Goal: Transaction & Acquisition: Purchase product/service

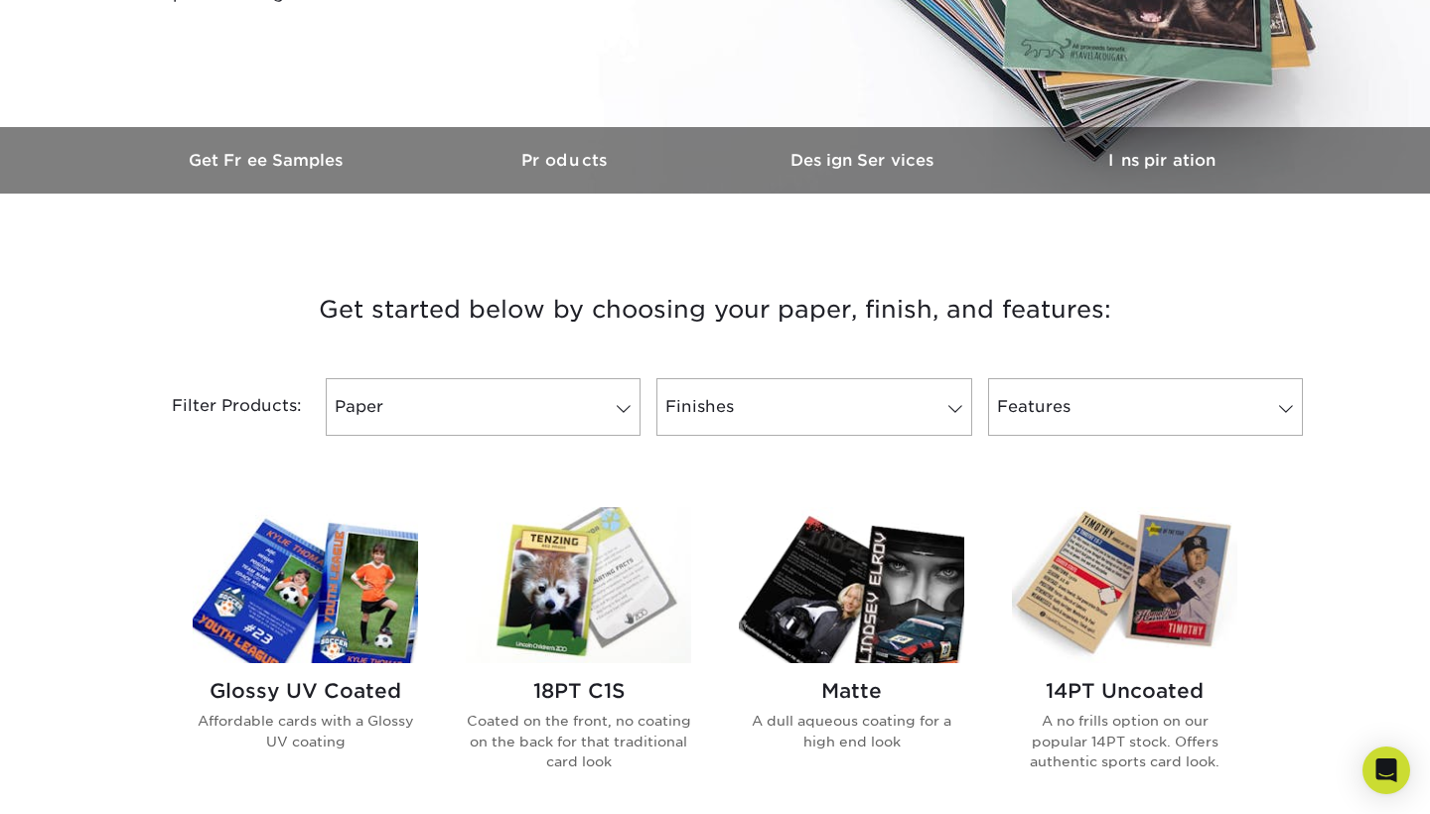
scroll to position [497, 0]
click at [625, 402] on span at bounding box center [624, 408] width 28 height 16
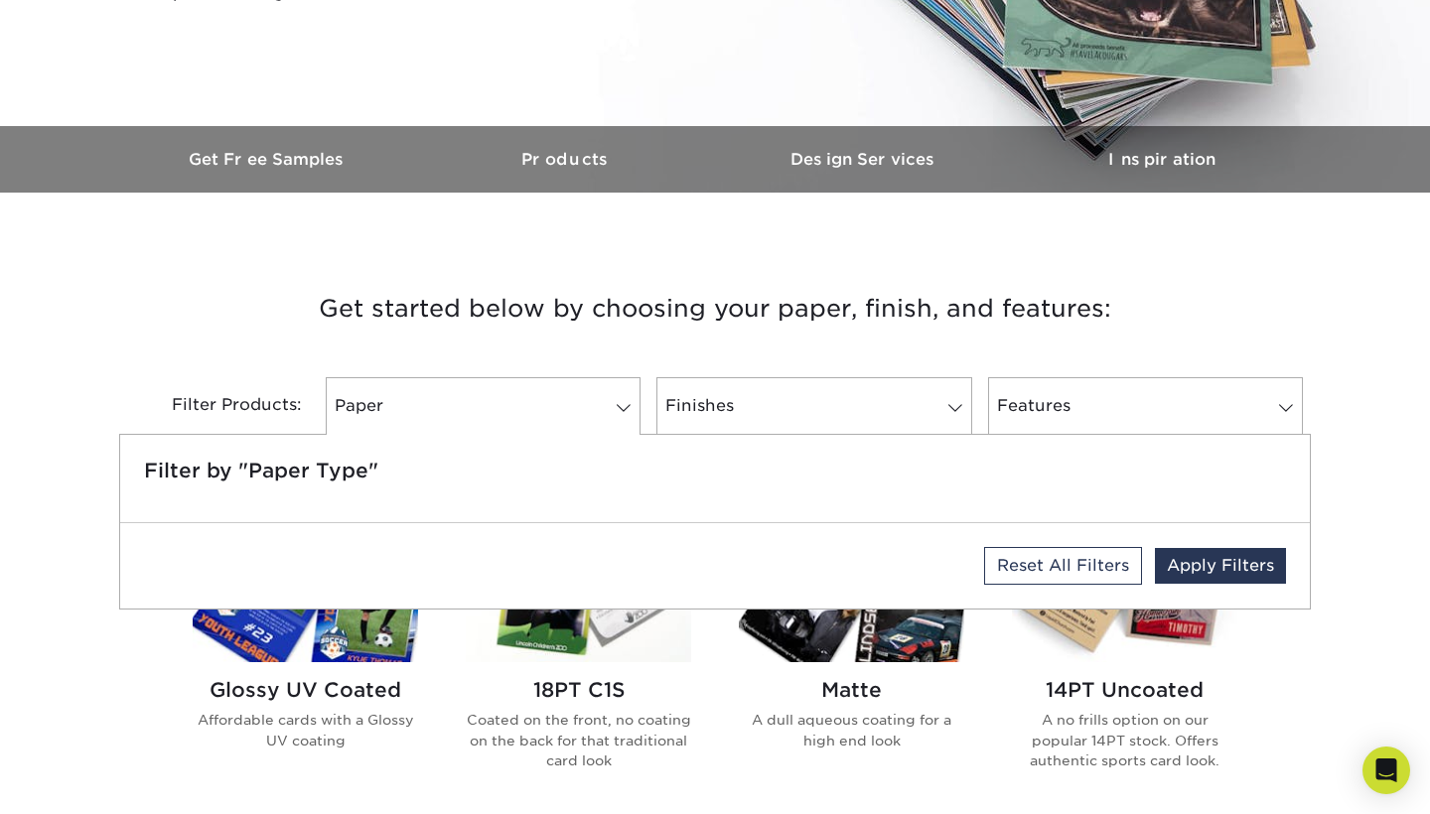
click at [1184, 304] on h3 "Get started below by choosing your paper, finish, and features:" at bounding box center [715, 308] width 1162 height 89
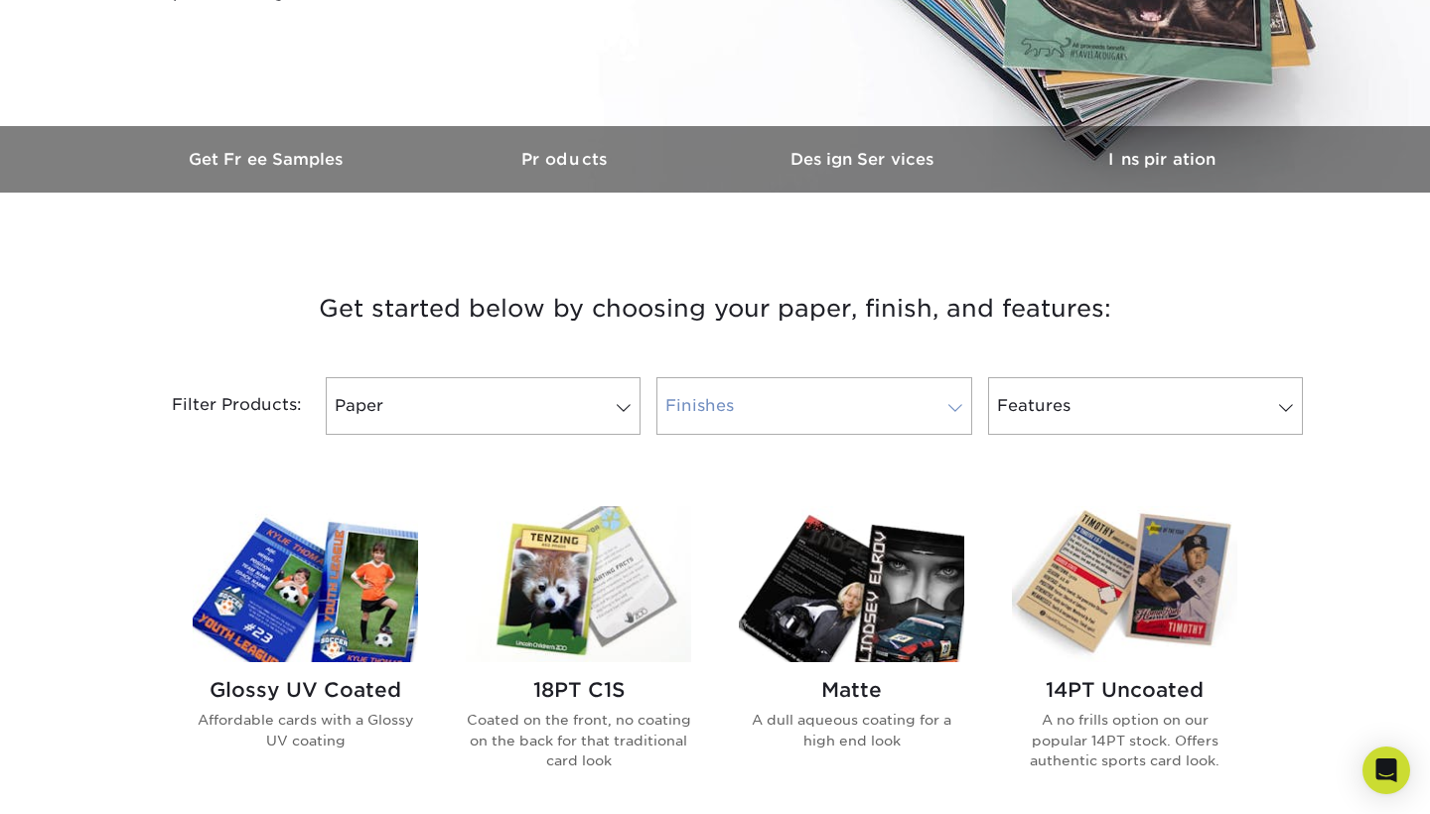
click at [913, 413] on link "Finishes" at bounding box center [813, 406] width 315 height 58
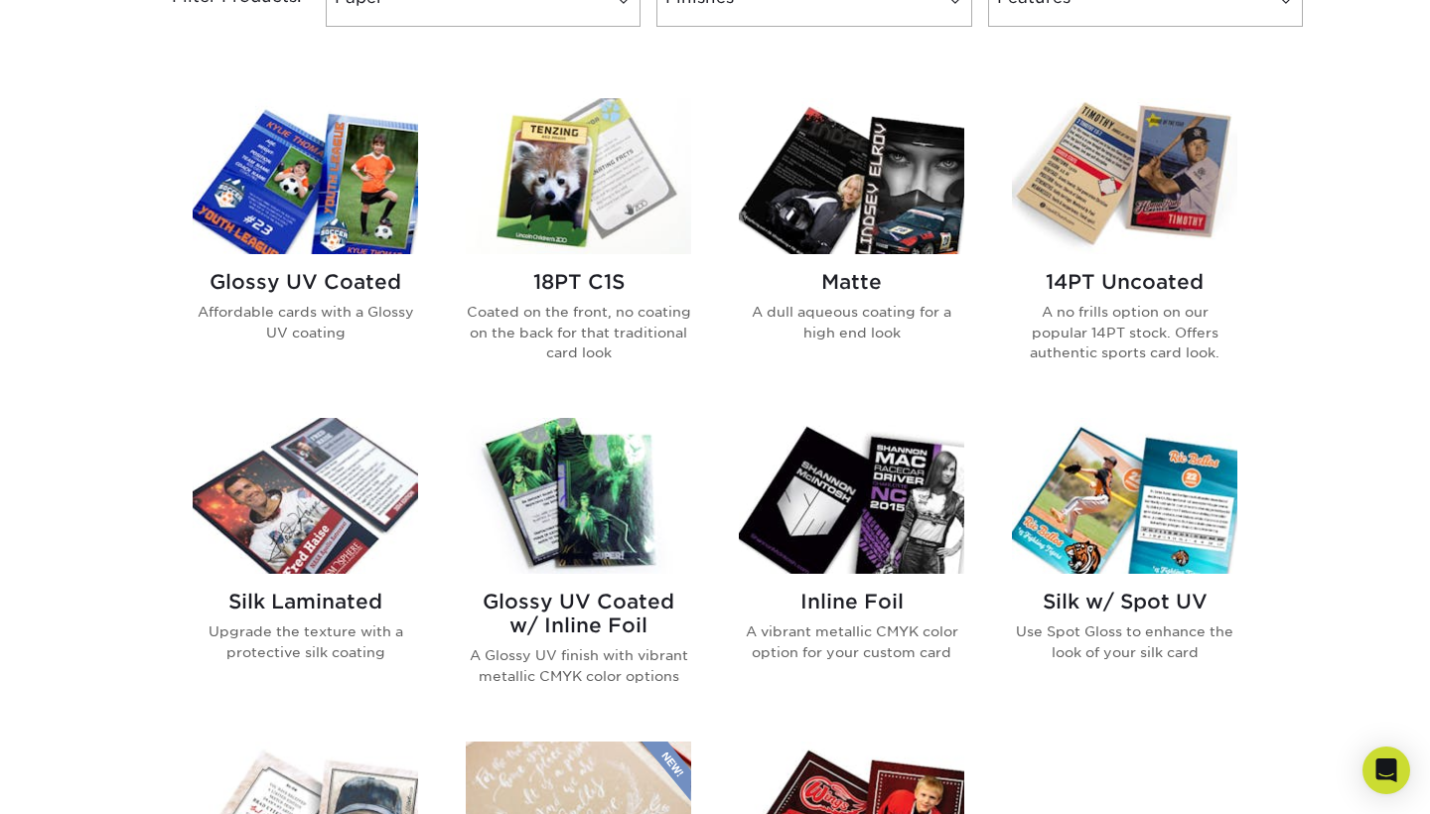
scroll to position [899, 0]
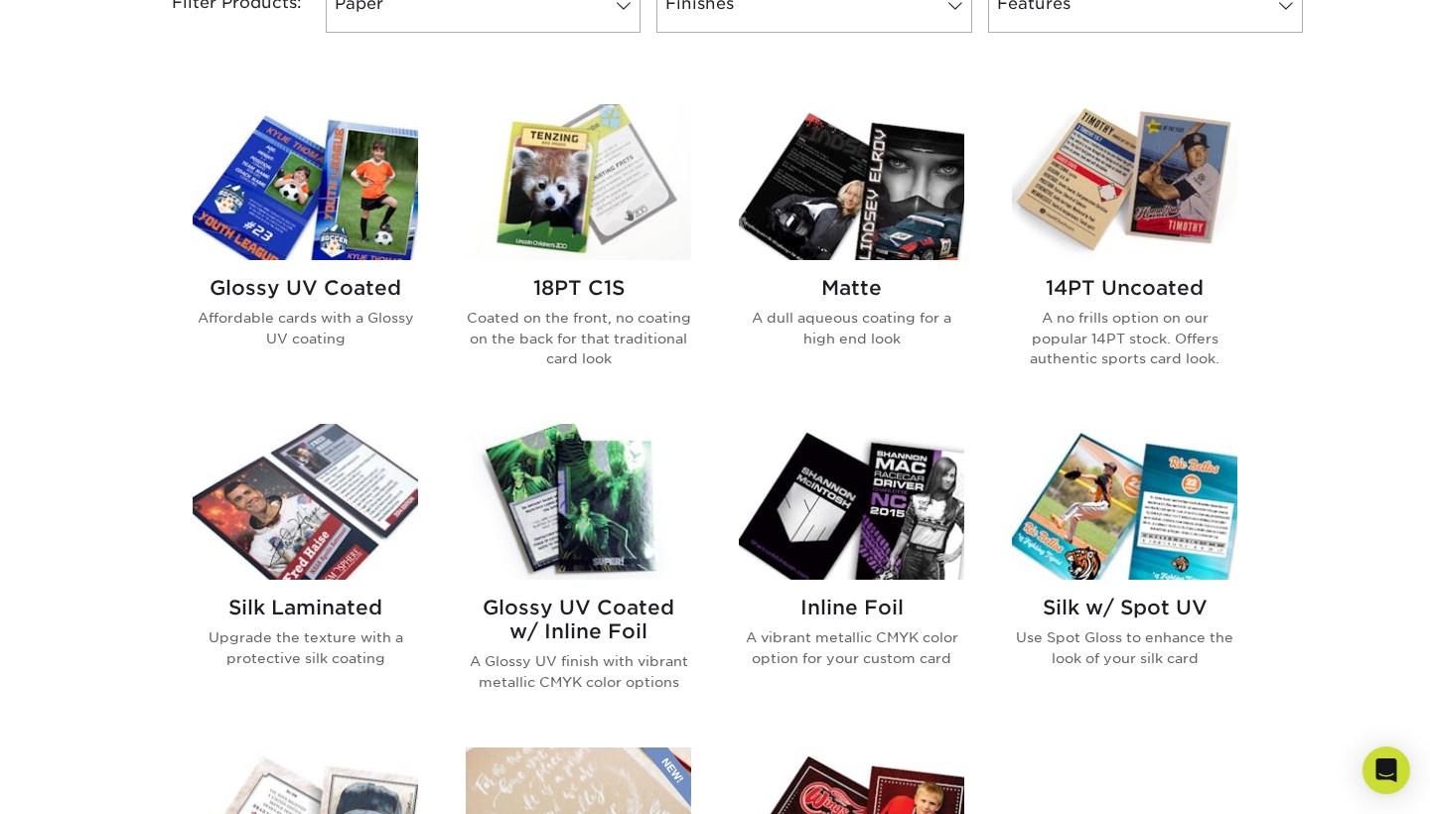
click at [321, 202] on img at bounding box center [305, 182] width 225 height 156
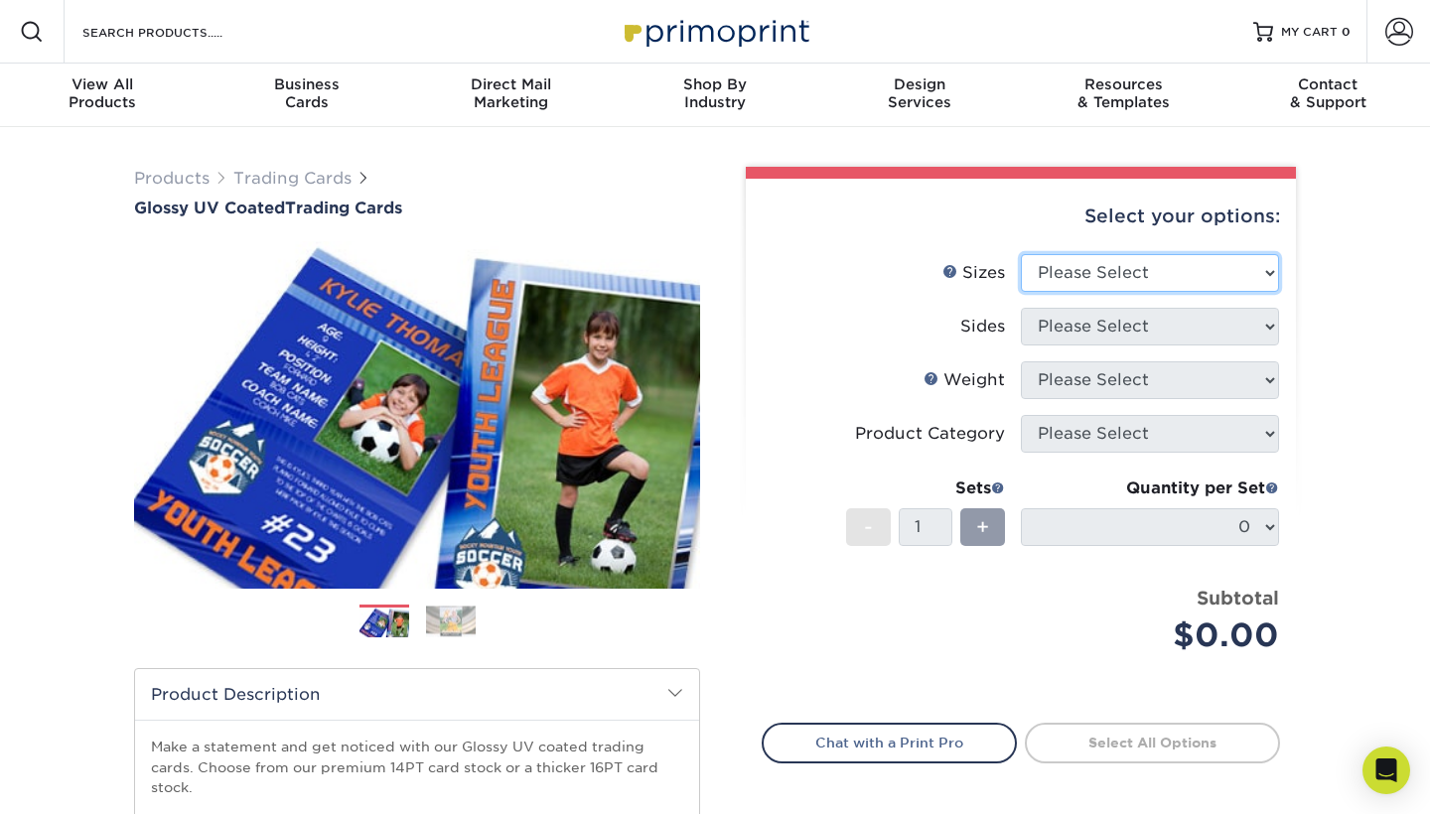
select select "2.50x3.50"
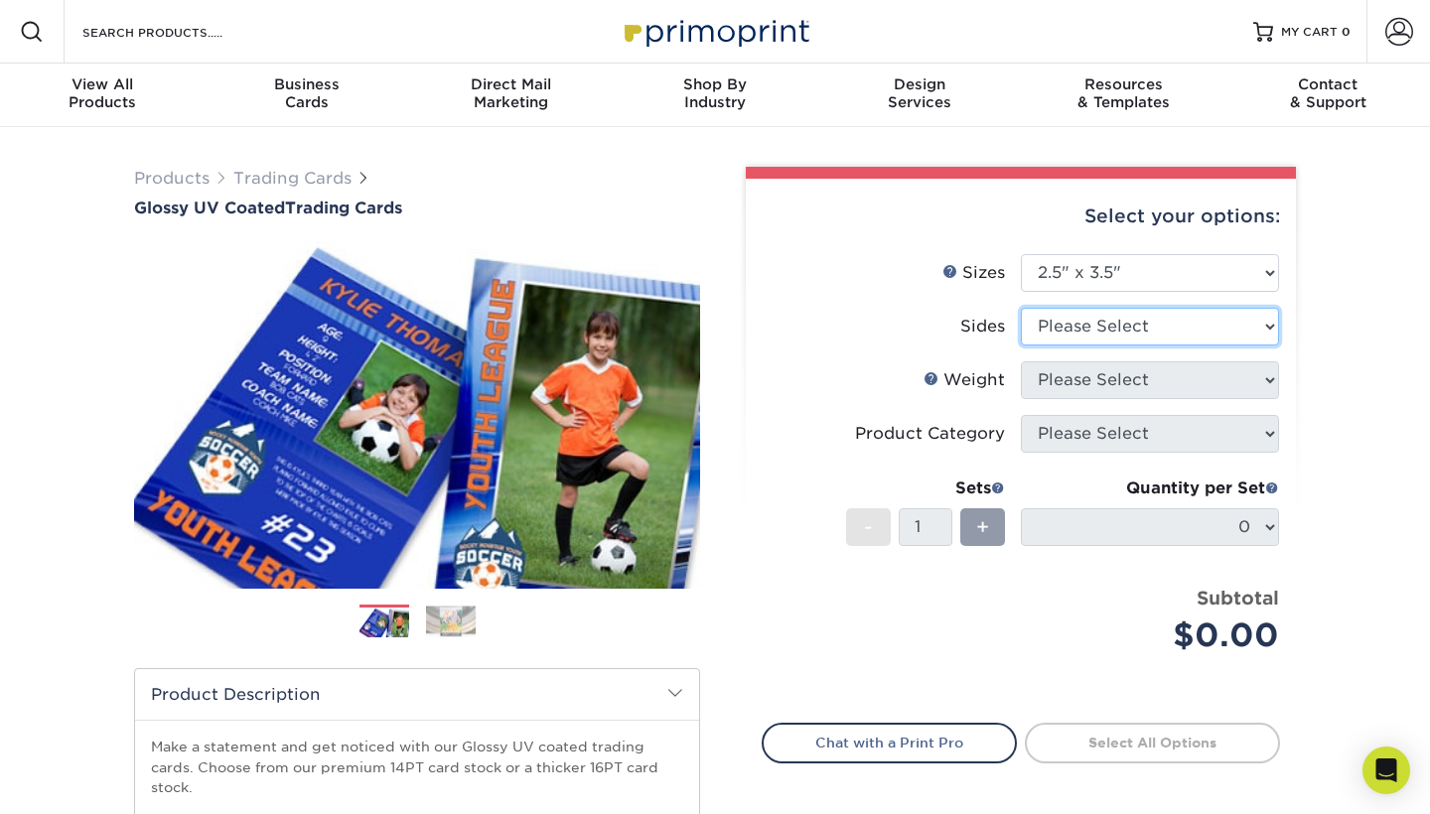
select select "13abbda7-1d64-4f25-8bb2-c179b224825d"
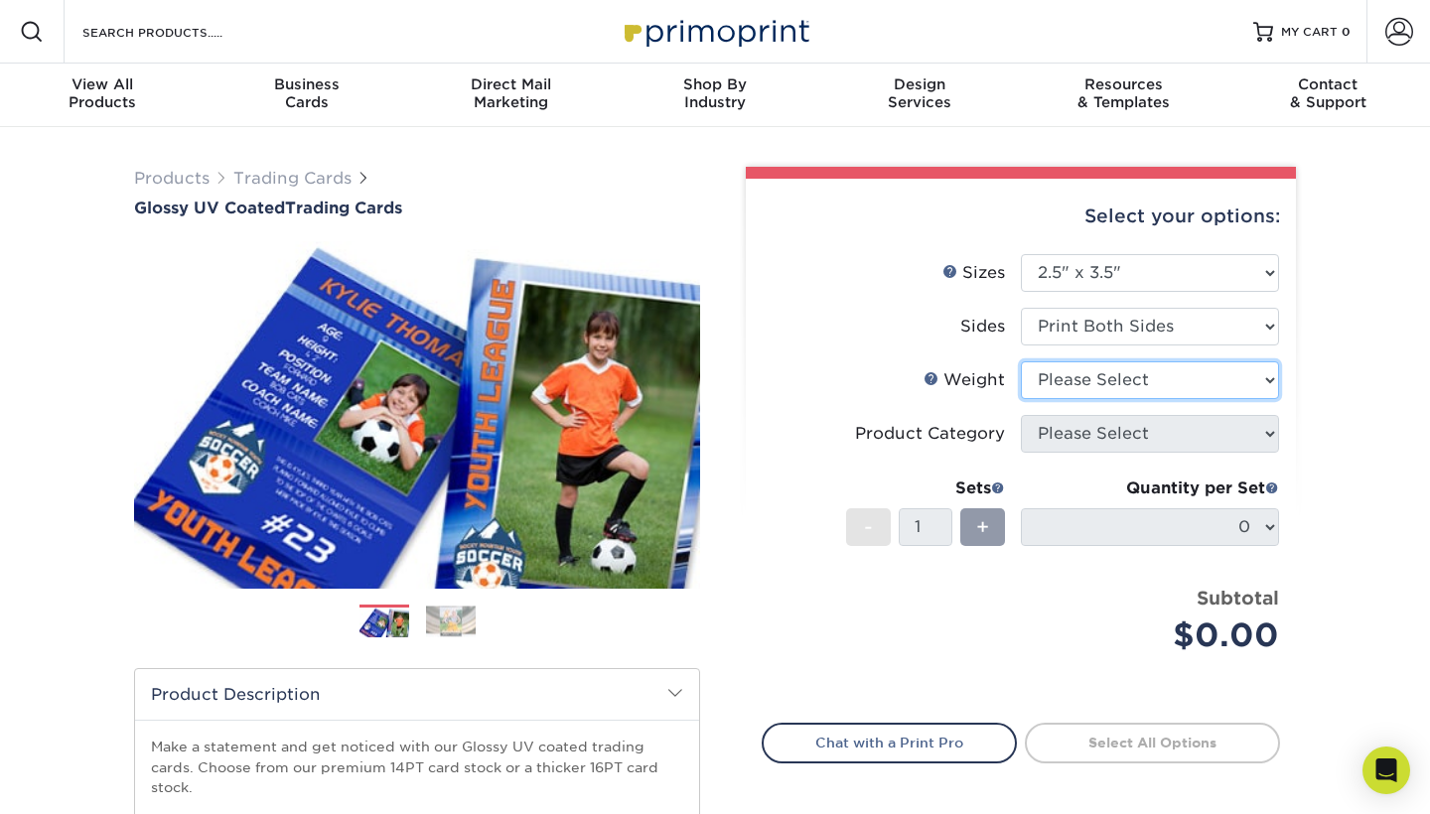
select select "16PT"
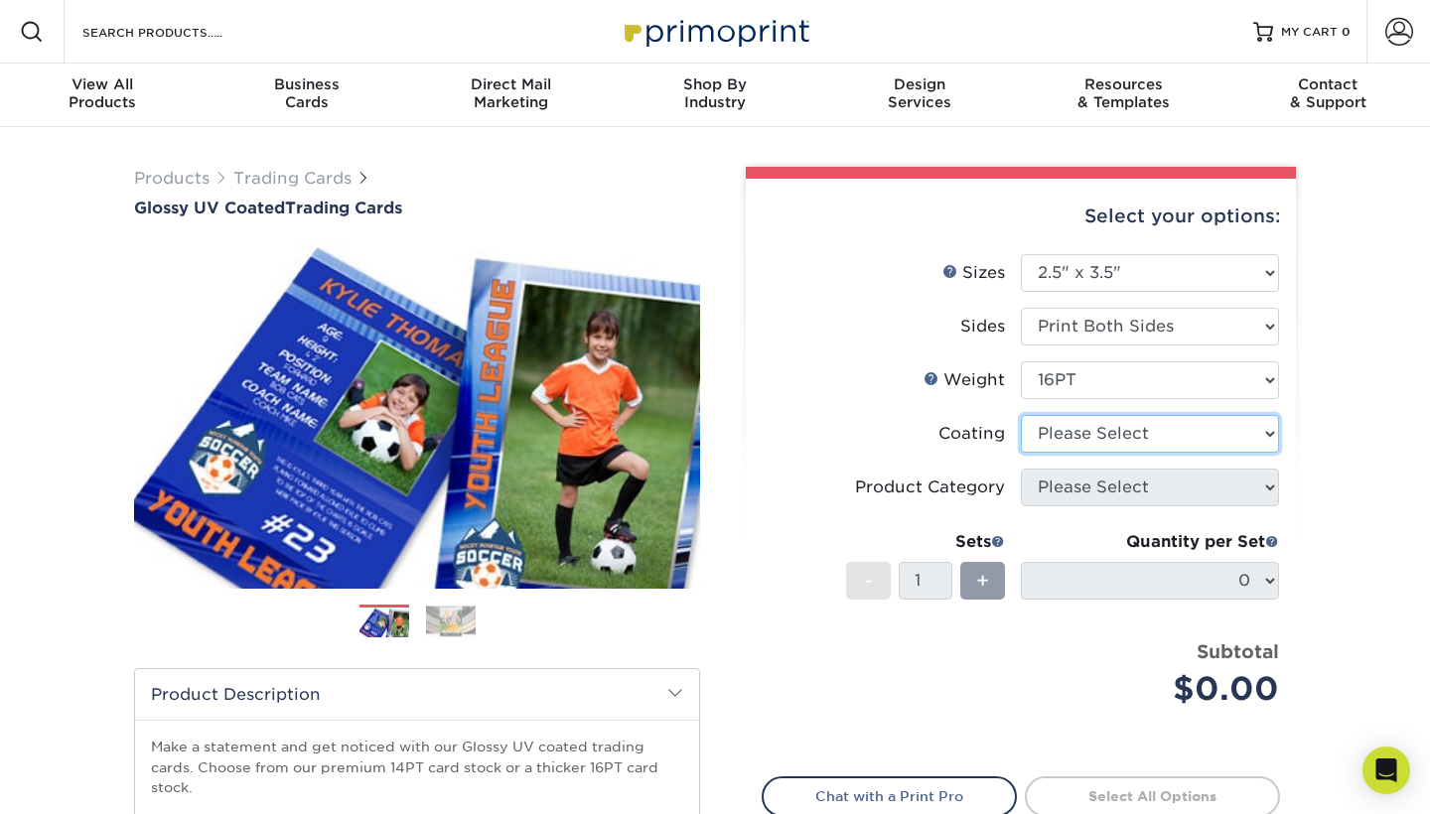
select select "1e8116af-acfc-44b1-83dc-8181aa338834"
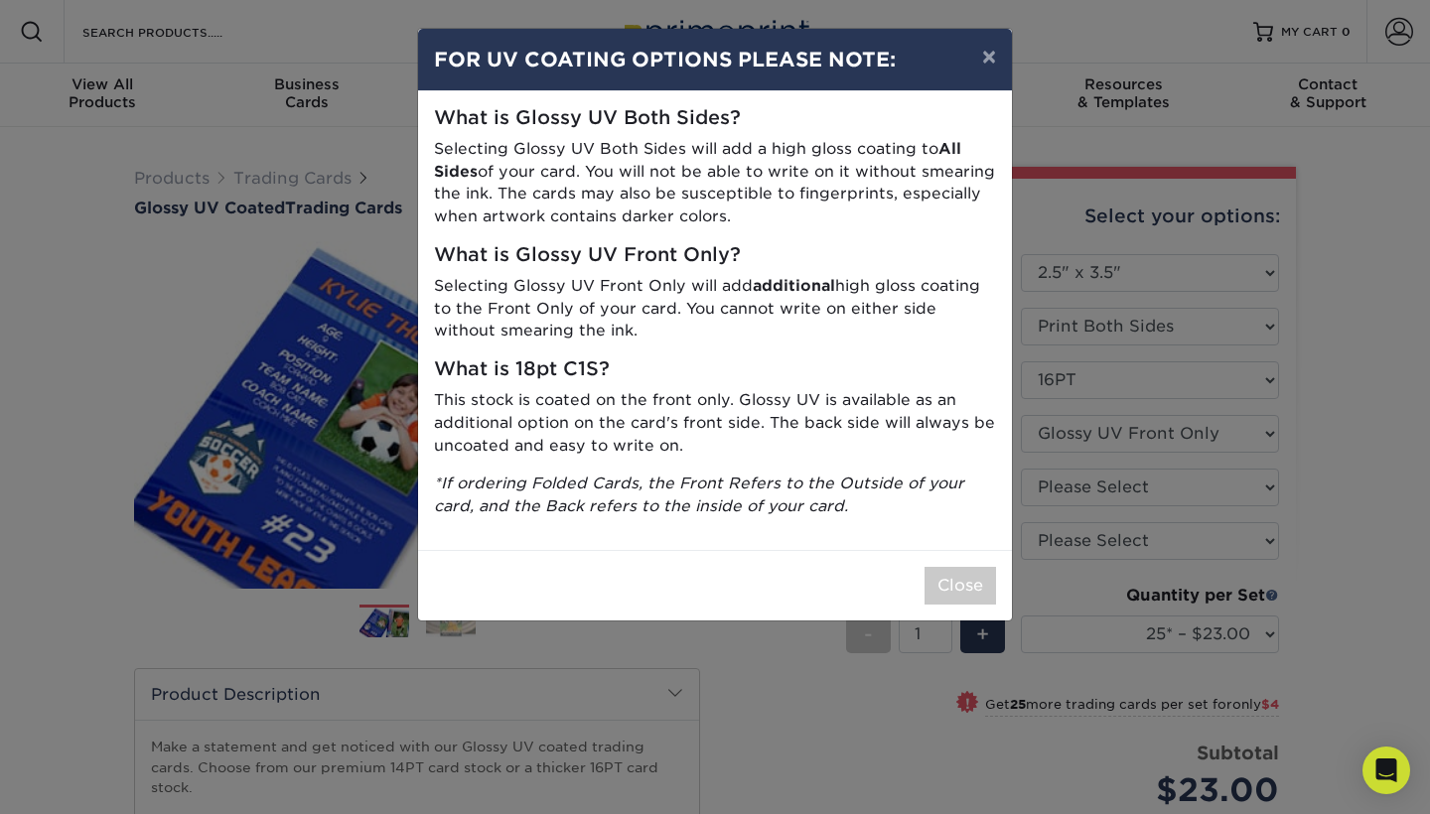
drag, startPoint x: 446, startPoint y: 125, endPoint x: 755, endPoint y: 279, distance: 345.9
click at [753, 281] on div "What is Glossy UV Both Sides? Selecting Glossy UV Both Sides will add a high gl…" at bounding box center [715, 320] width 594 height 459
click at [755, 279] on strong "additional" at bounding box center [794, 285] width 82 height 19
drag, startPoint x: 477, startPoint y: 285, endPoint x: 664, endPoint y: 321, distance: 191.0
click at [664, 321] on p "Selecting Glossy UV Front Only will add additional high gloss coating to the Fr…" at bounding box center [715, 309] width 562 height 68
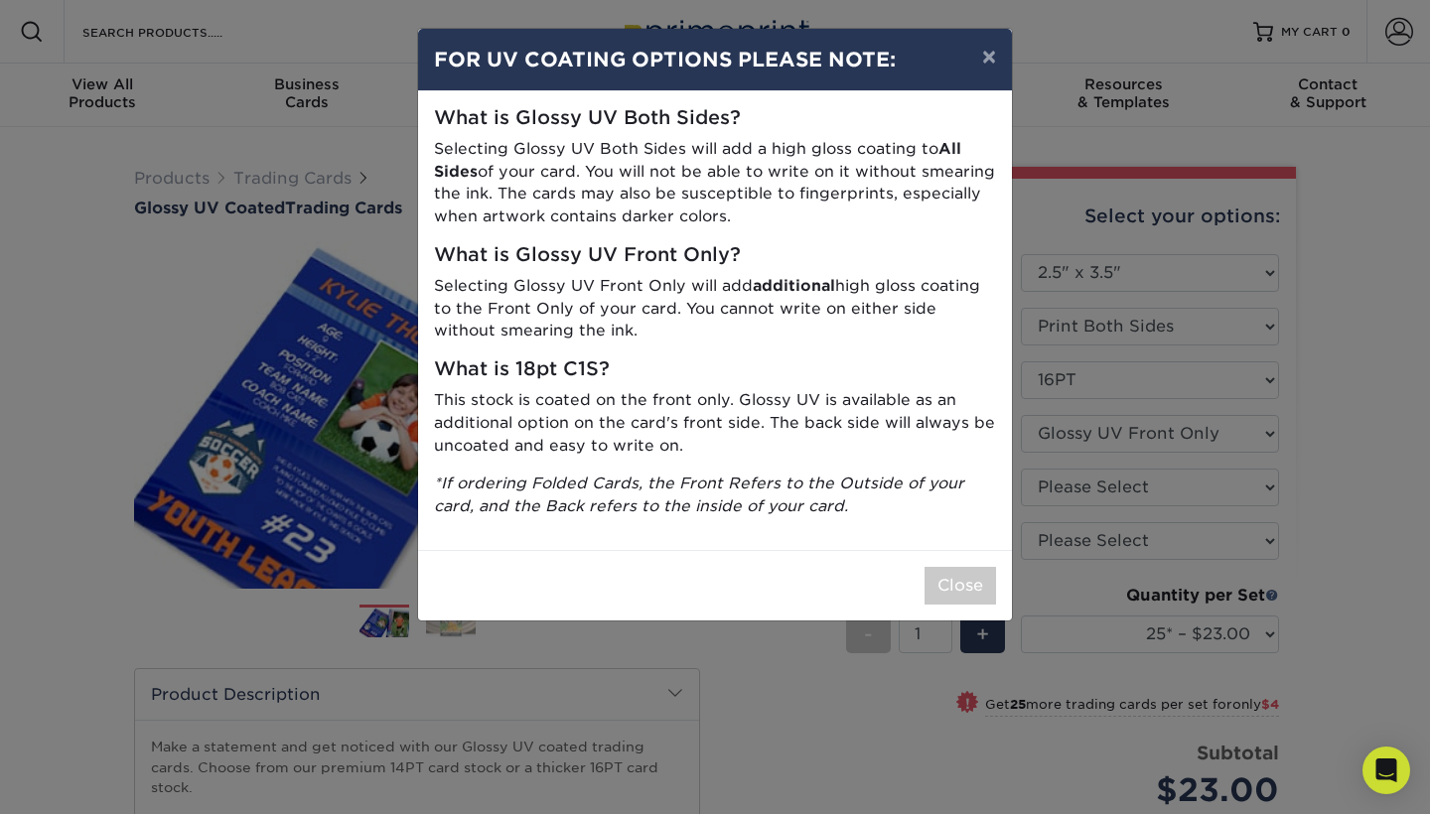
click at [664, 321] on p "Selecting Glossy UV Front Only will add additional high gloss coating to the Fr…" at bounding box center [715, 309] width 562 height 68
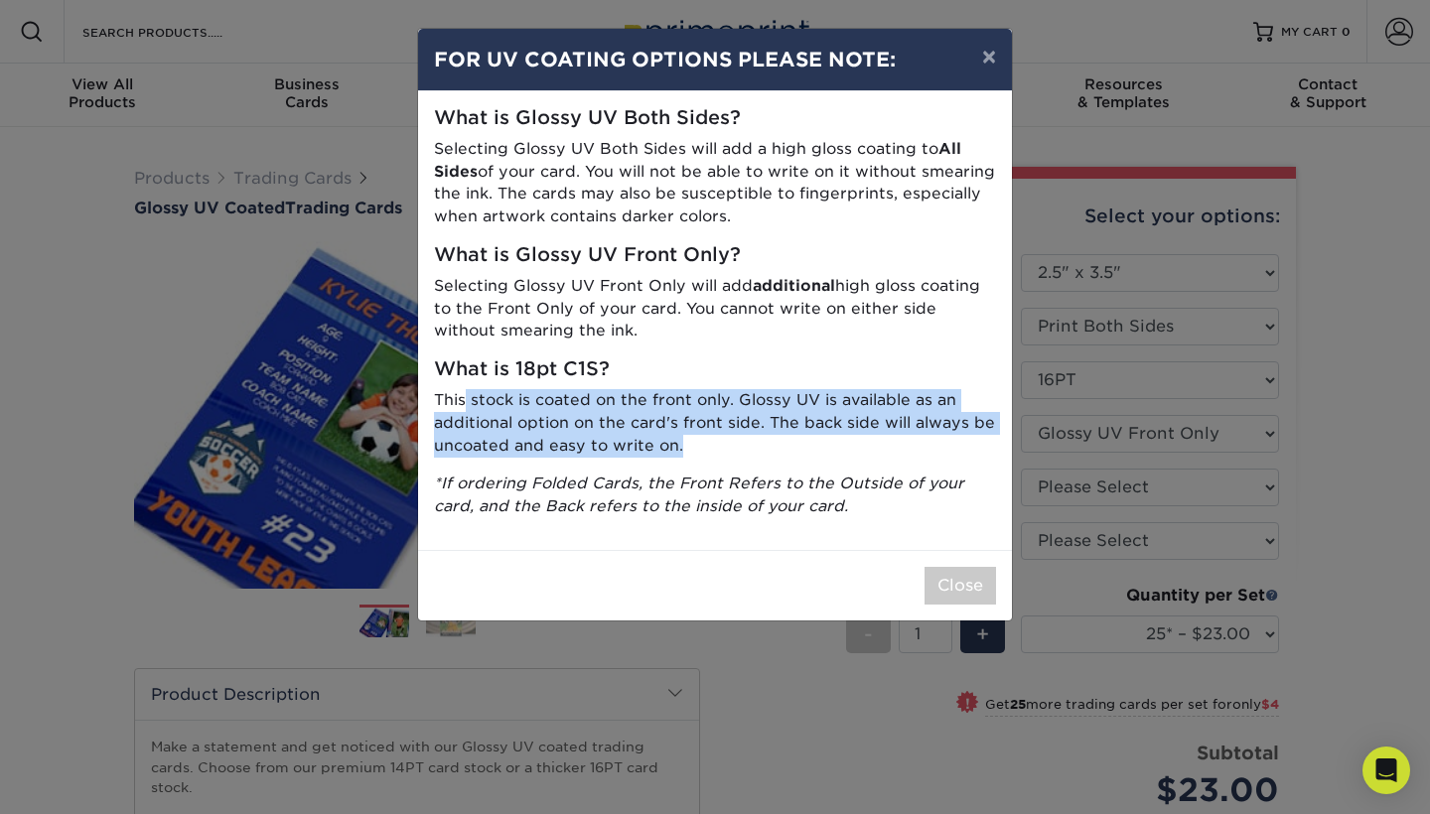
drag, startPoint x: 466, startPoint y: 385, endPoint x: 683, endPoint y: 434, distance: 222.8
click at [684, 434] on p "This stock is coated on the front only. Glossy UV is available as an additional…" at bounding box center [715, 423] width 562 height 68
click at [683, 434] on p "This stock is coated on the front only. Glossy UV is available as an additional…" at bounding box center [715, 423] width 562 height 68
drag, startPoint x: 683, startPoint y: 434, endPoint x: 739, endPoint y: 385, distance: 73.9
click at [739, 389] on p "This stock is coated on the front only. Glossy UV is available as an additional…" at bounding box center [715, 423] width 562 height 68
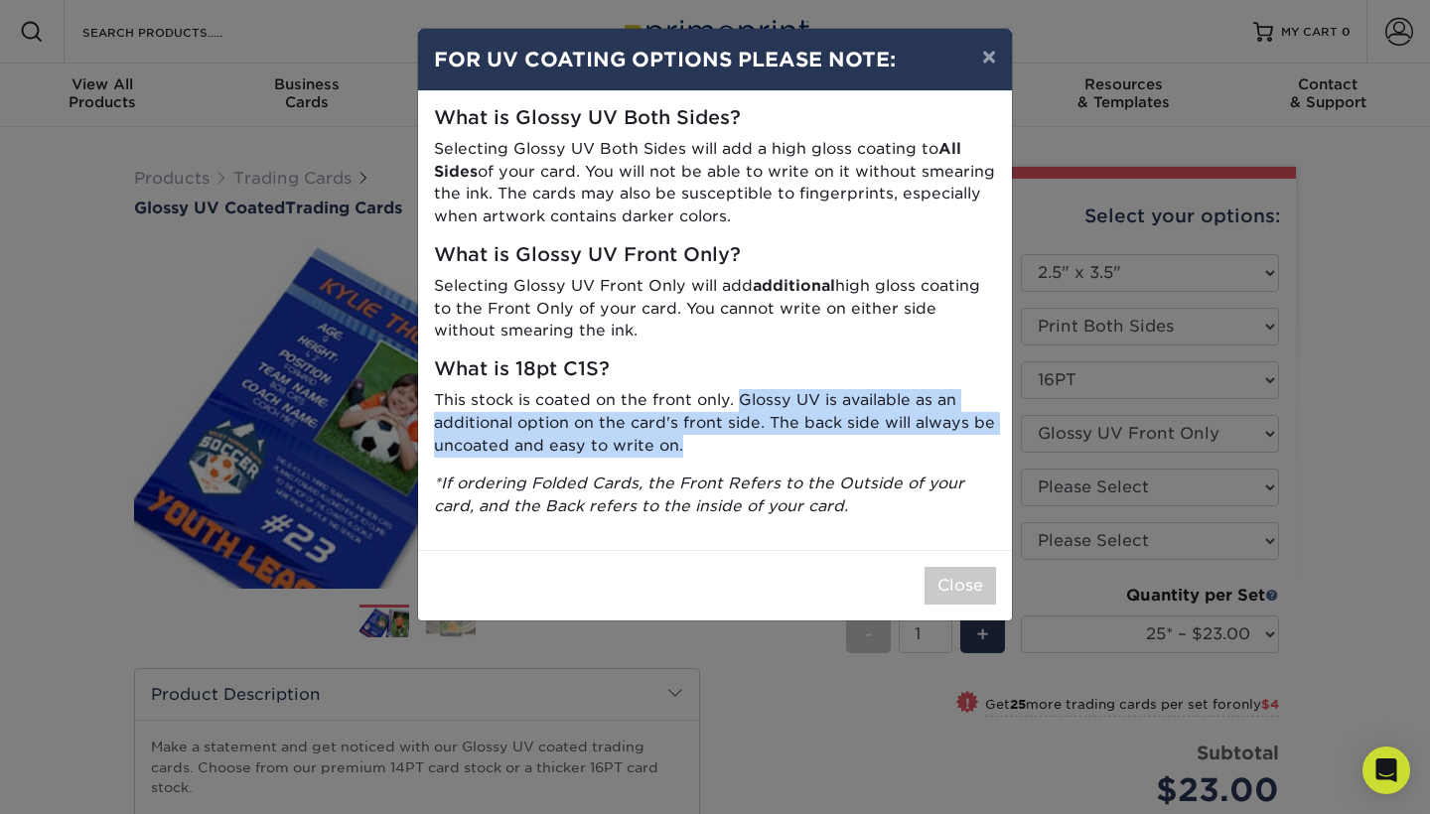
click at [739, 389] on p "This stock is coated on the front only. Glossy UV is available as an additional…" at bounding box center [715, 423] width 562 height 68
drag, startPoint x: 739, startPoint y: 385, endPoint x: 742, endPoint y: 437, distance: 51.7
click at [742, 437] on p "This stock is coated on the front only. Glossy UV is available as an additional…" at bounding box center [715, 423] width 562 height 68
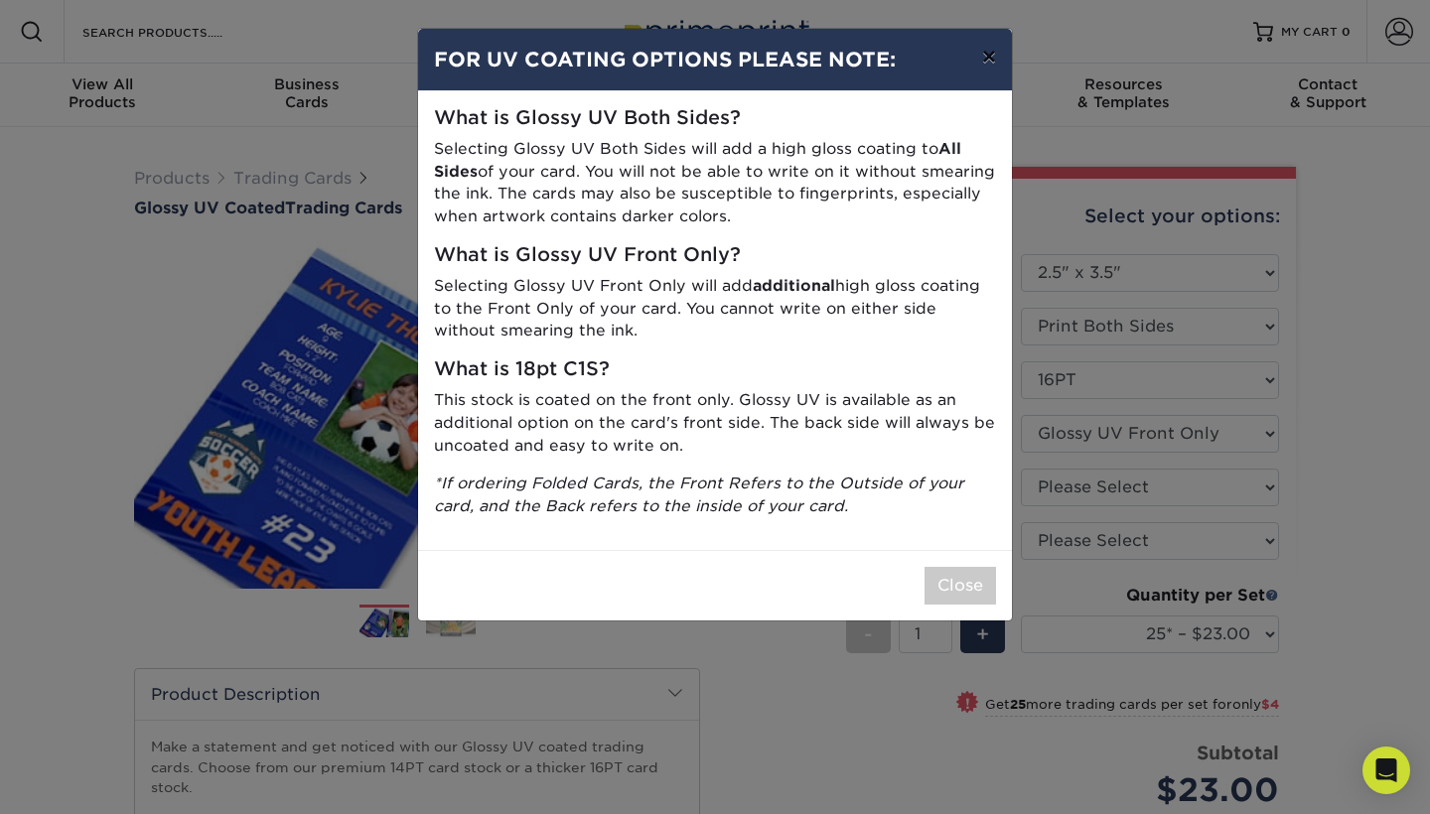
click at [986, 60] on button "×" at bounding box center [989, 57] width 46 height 56
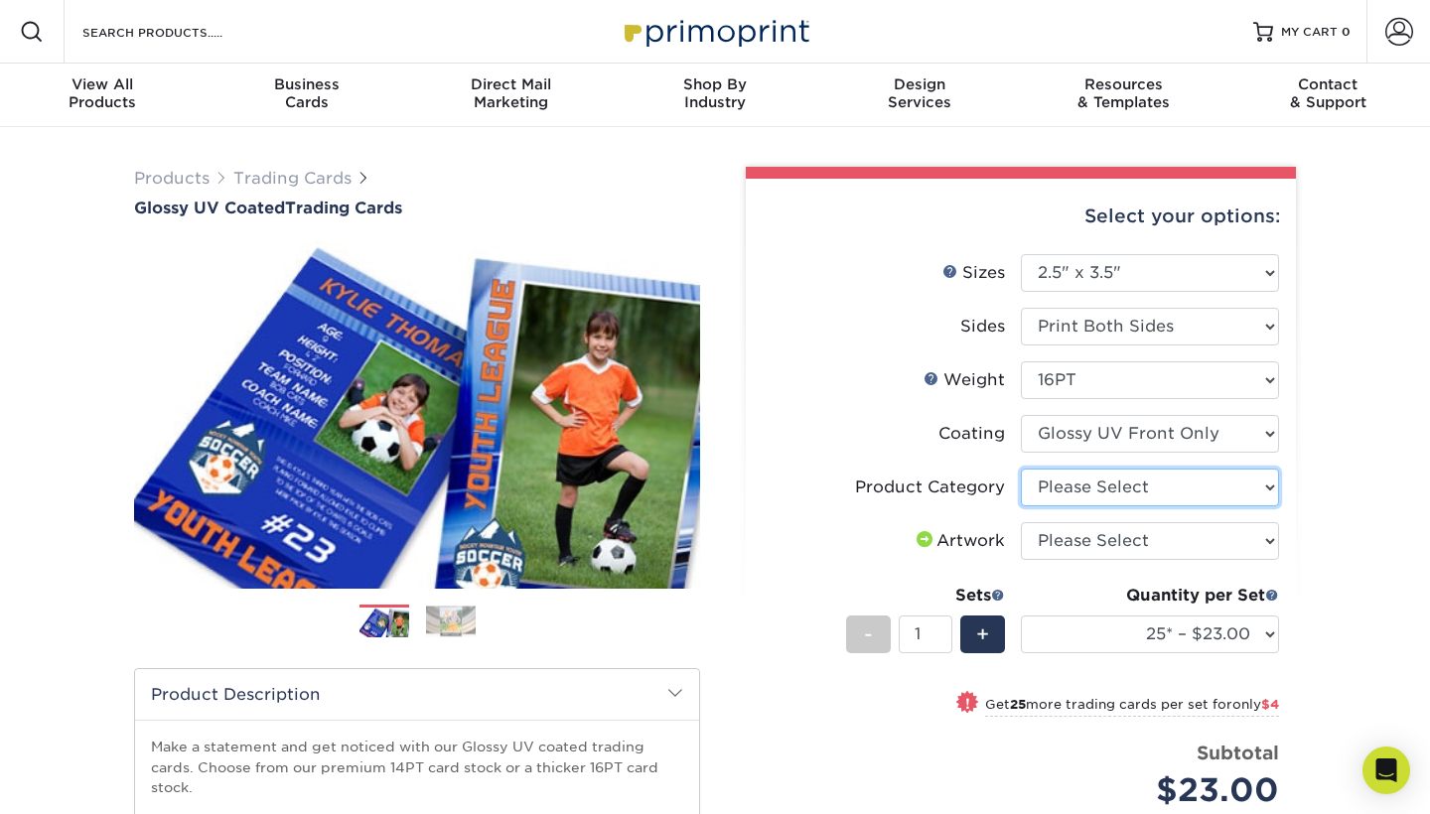
select select "c2f9bce9-36c2-409d-b101-c29d9d031e18"
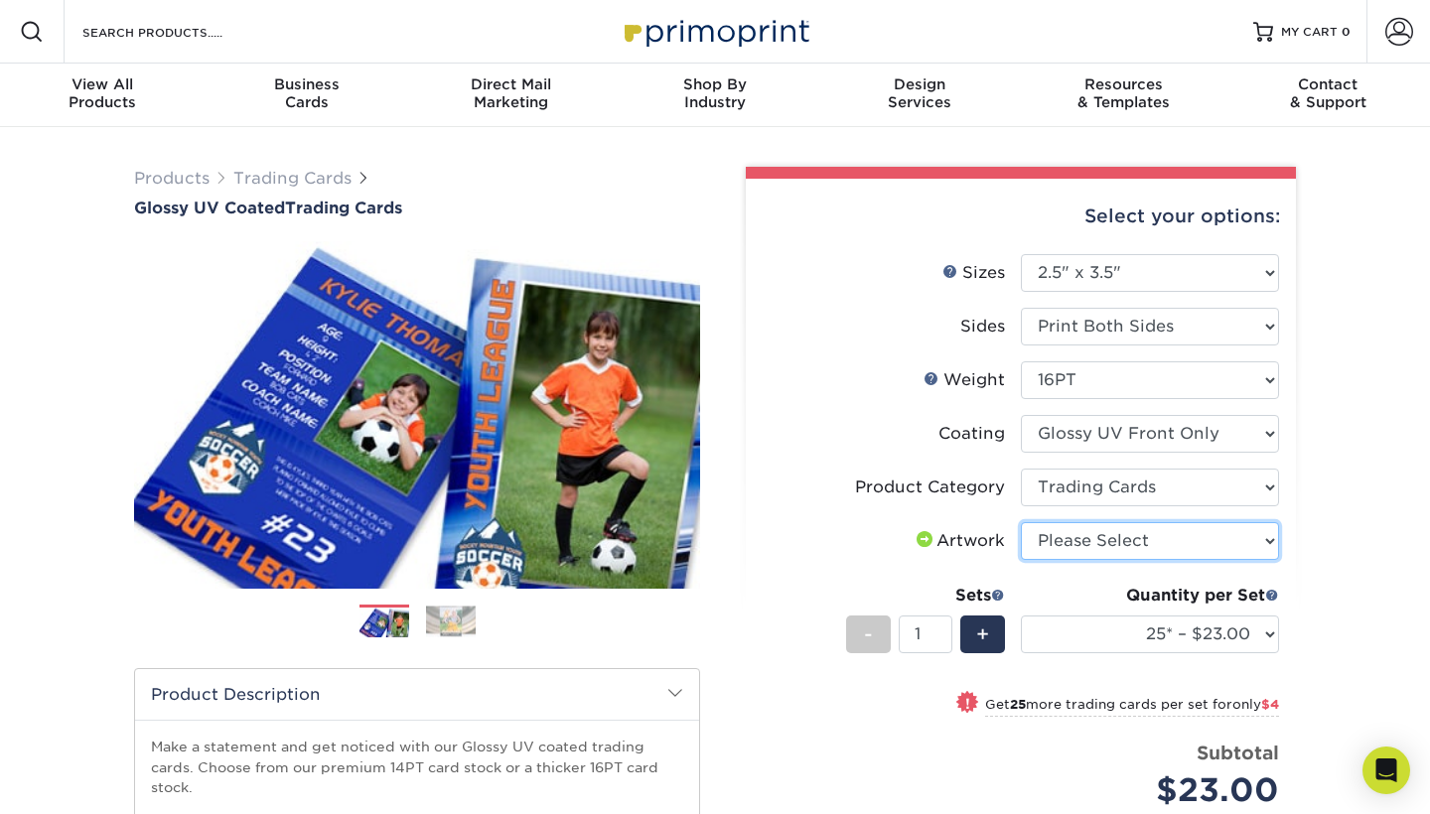
select select "upload"
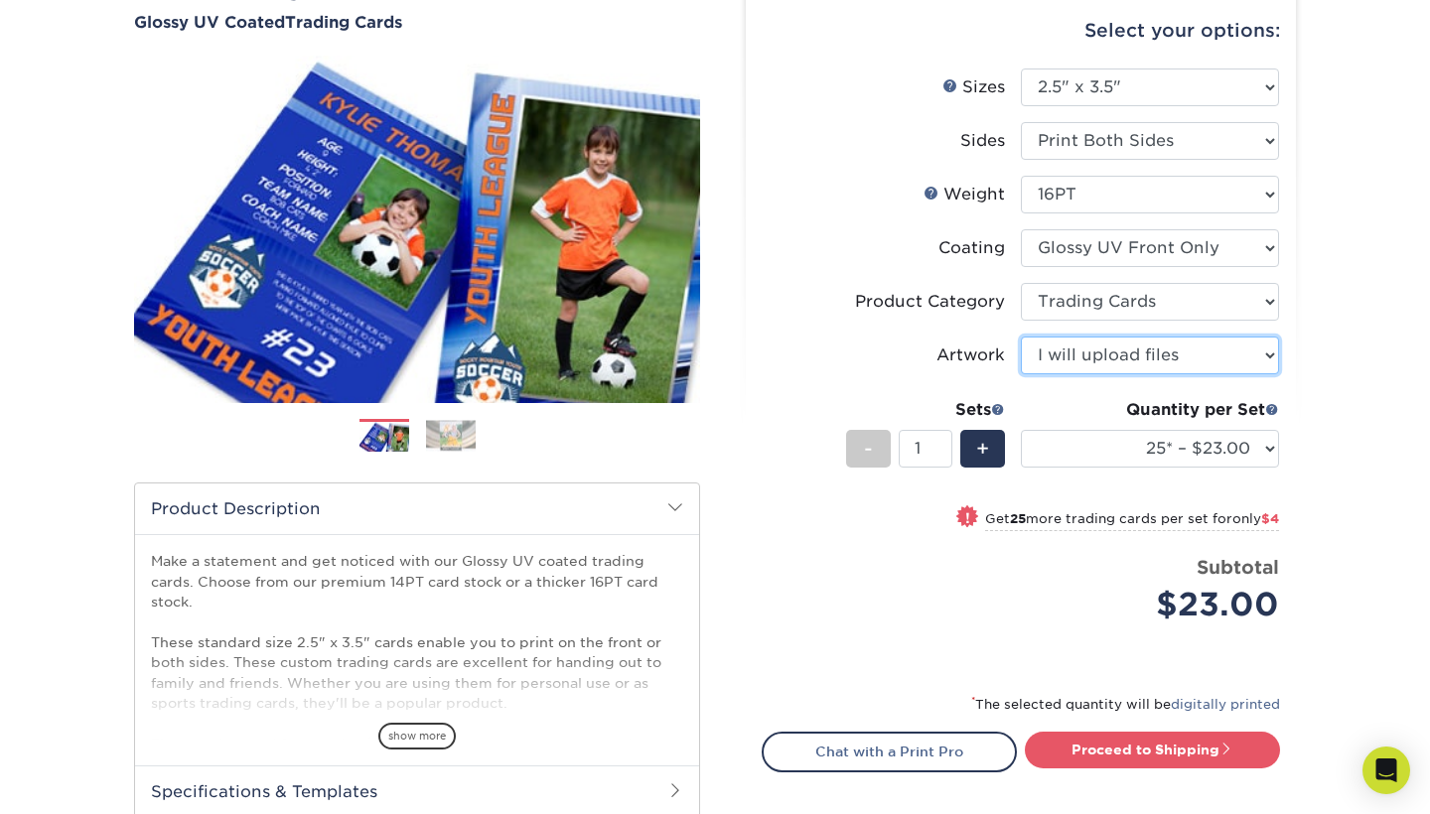
scroll to position [186, 0]
click at [994, 410] on span at bounding box center [998, 409] width 14 height 14
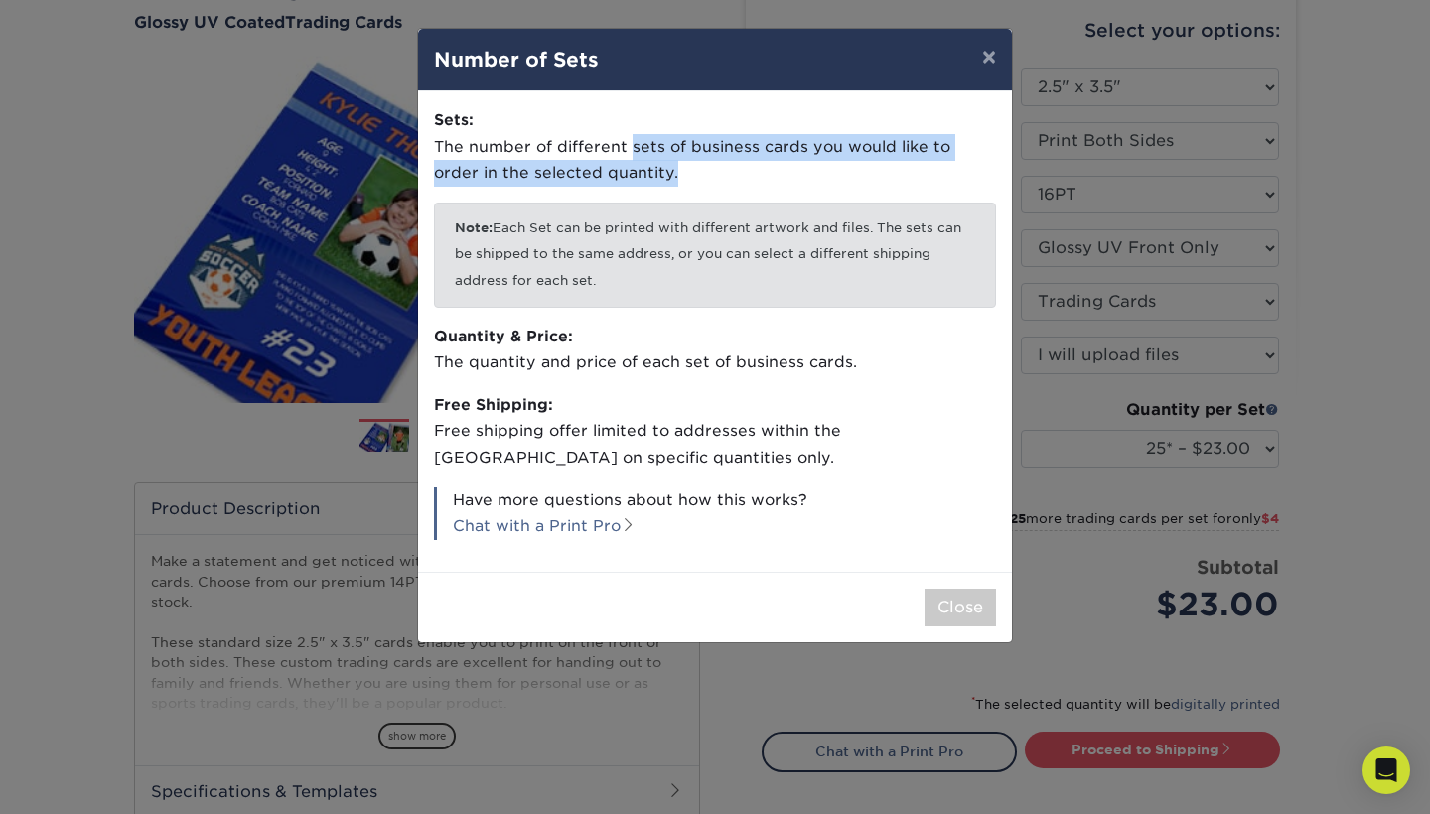
drag, startPoint x: 628, startPoint y: 130, endPoint x: 692, endPoint y: 184, distance: 83.1
click at [692, 184] on p "Sets: The number of different sets of business cards you would like to order in…" at bounding box center [715, 146] width 562 height 79
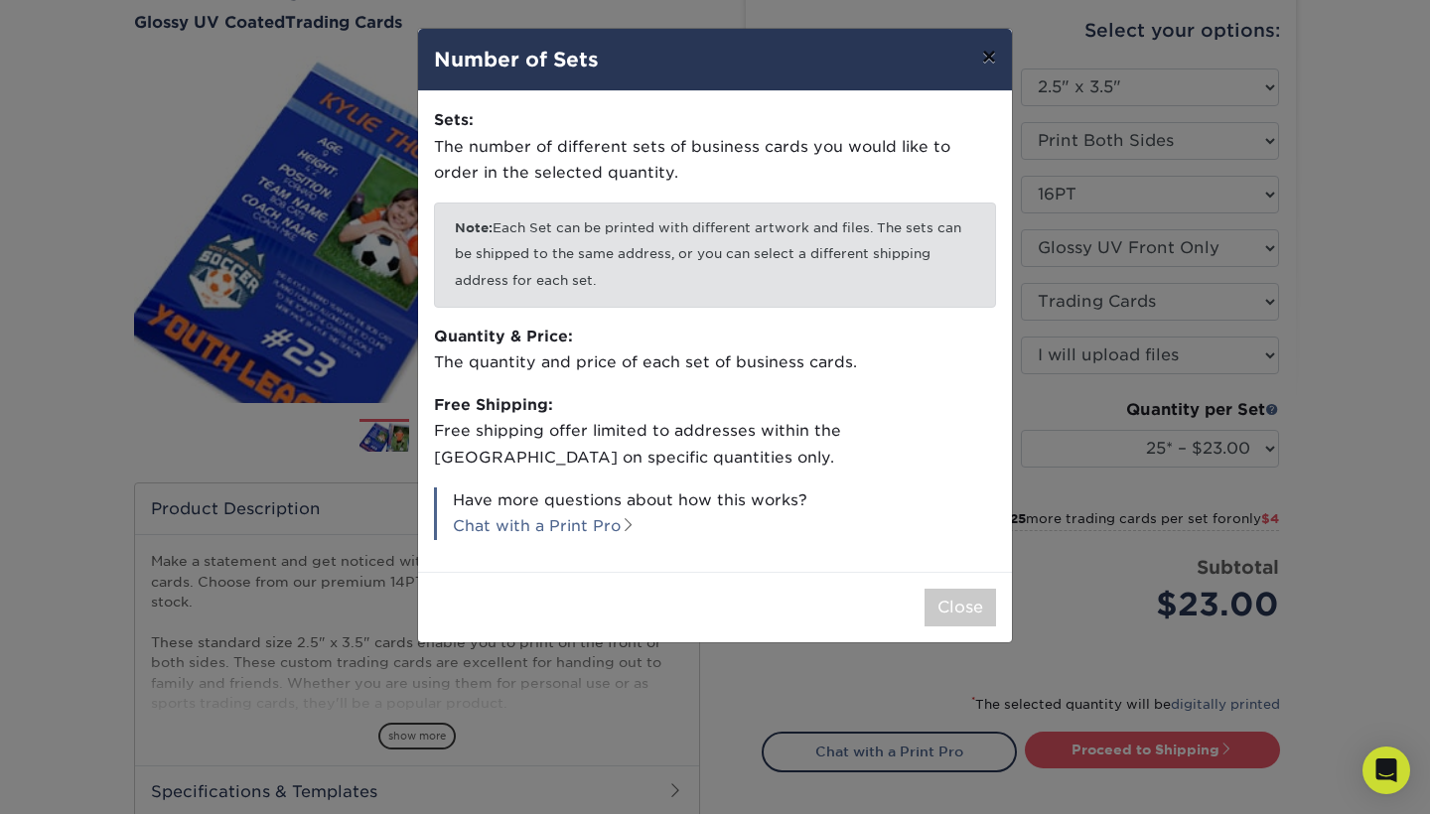
click at [987, 64] on button "×" at bounding box center [989, 57] width 46 height 56
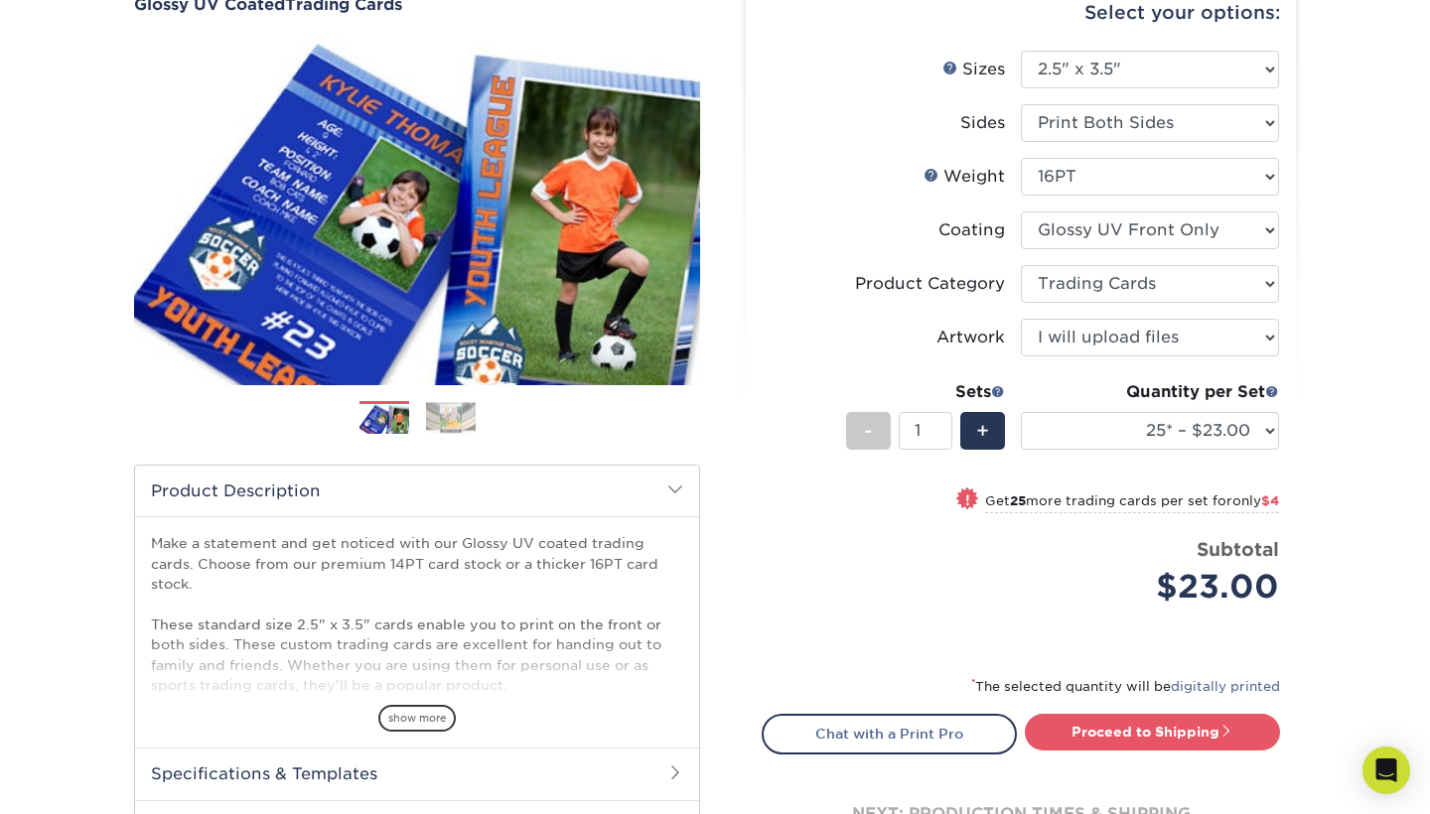
scroll to position [206, 0]
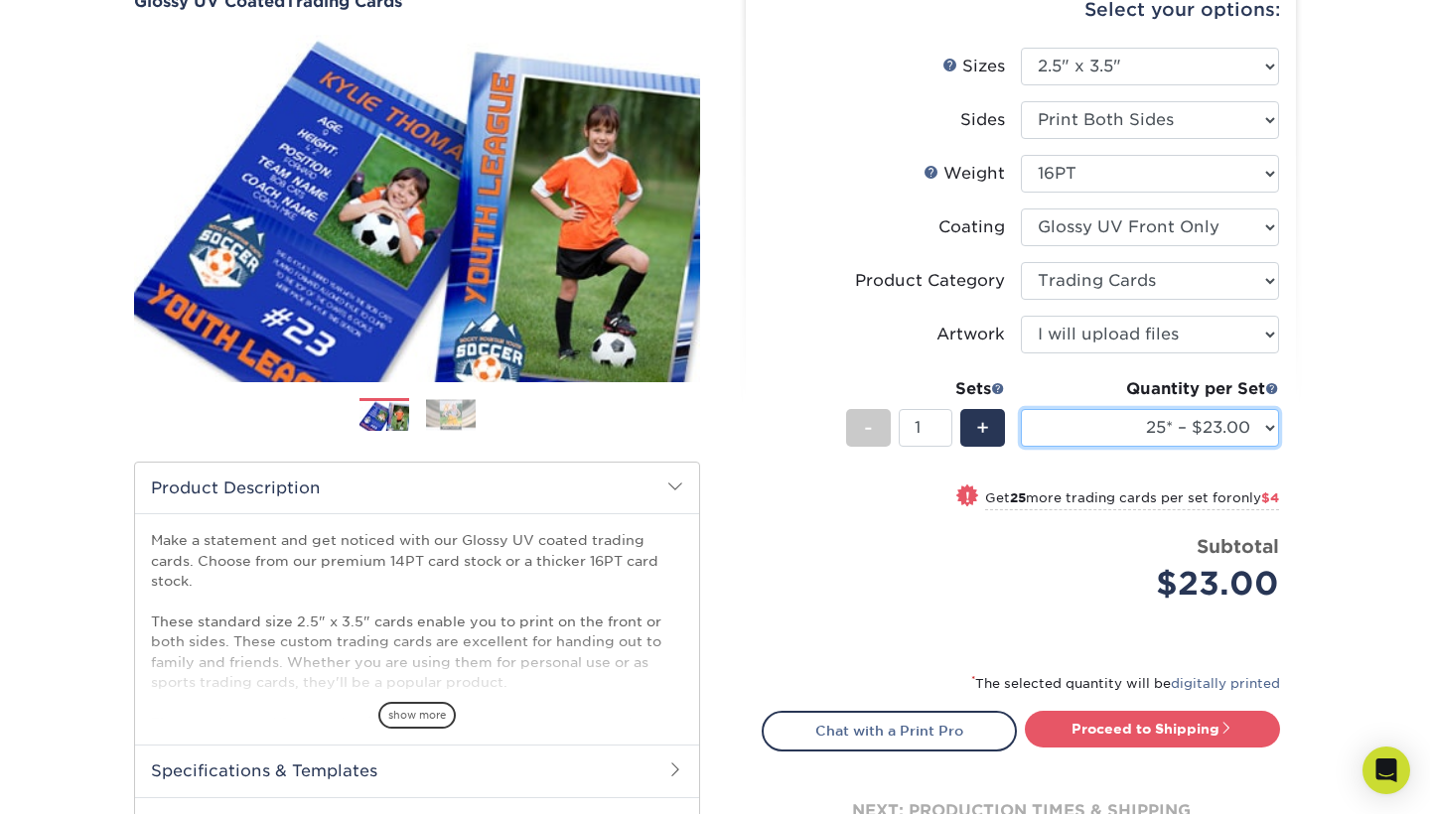
select select "50* – $27.00"
click at [942, 424] on input "2" at bounding box center [924, 428] width 53 height 38
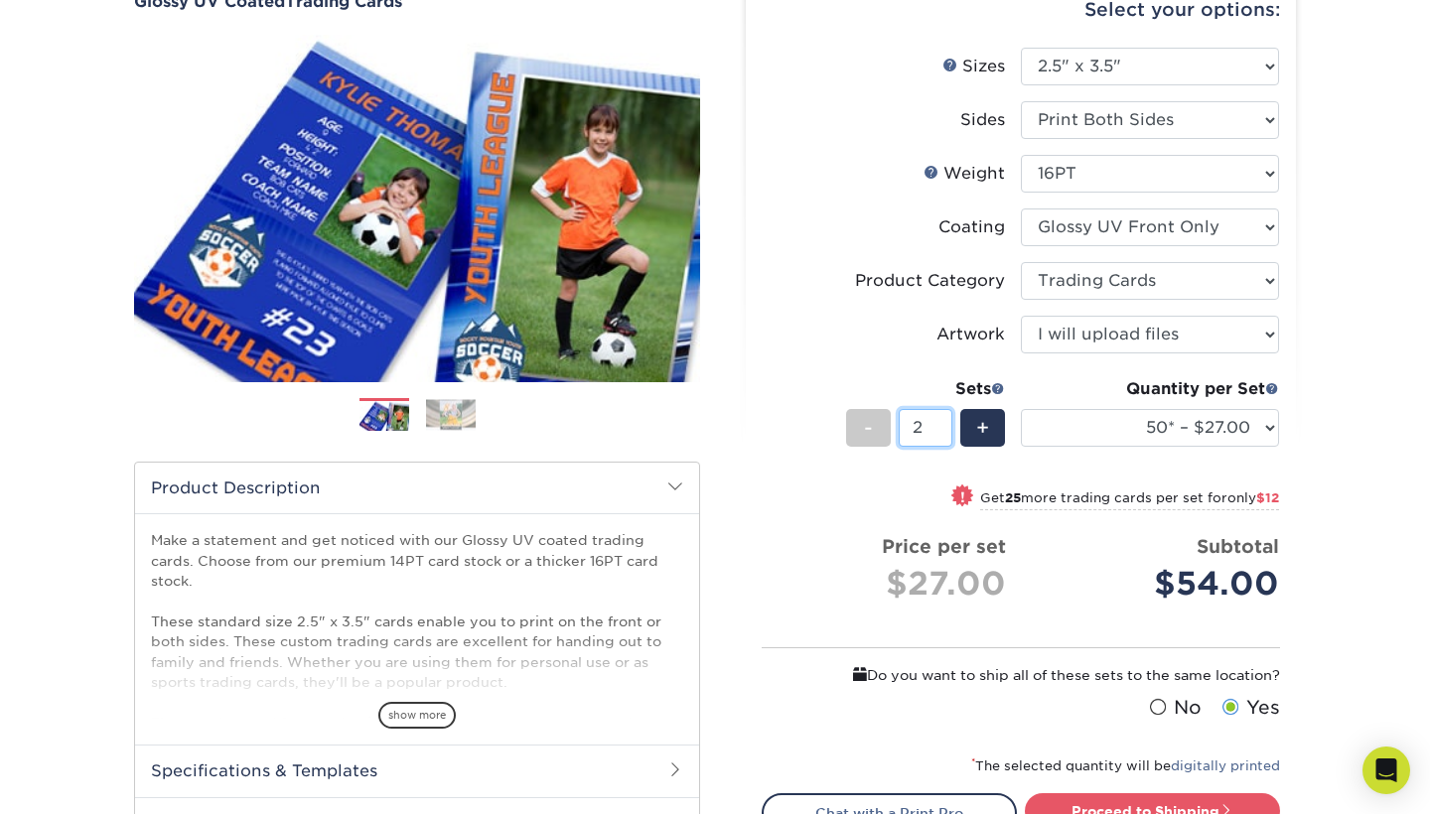
type input "1"
click at [945, 435] on input "1" at bounding box center [924, 428] width 53 height 38
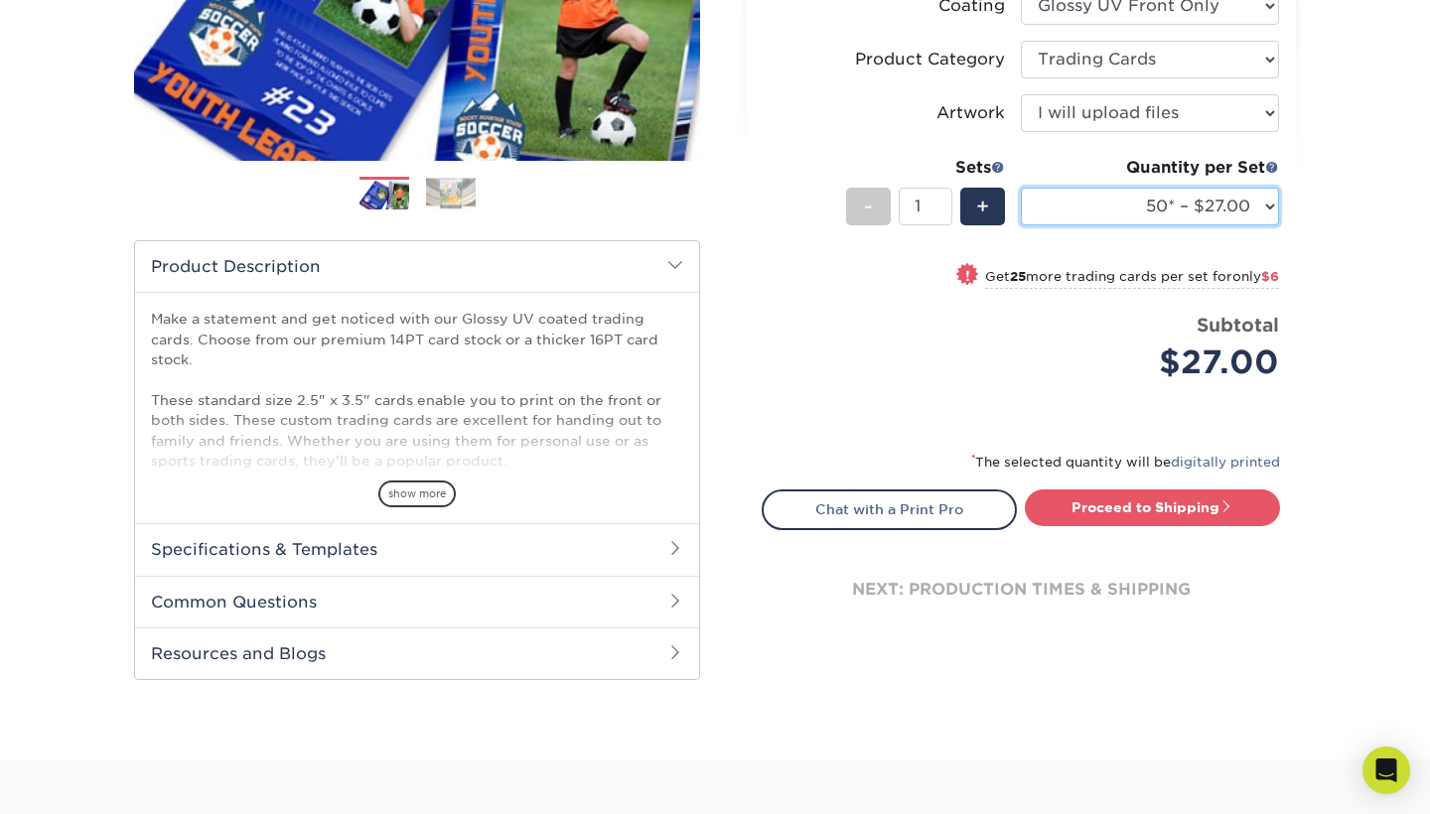
scroll to position [449, 0]
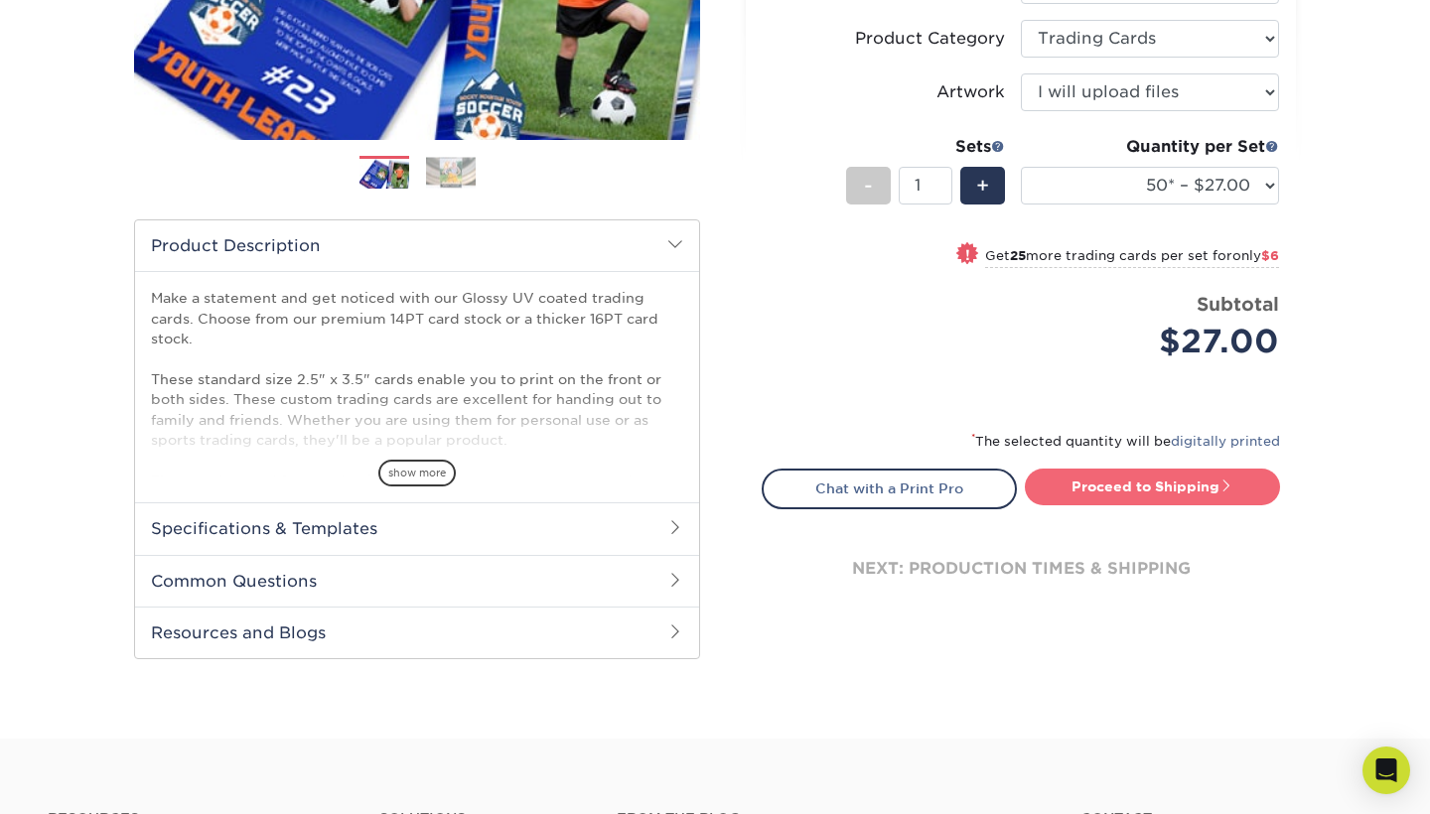
click at [1162, 491] on link "Proceed to Shipping" at bounding box center [1152, 487] width 255 height 36
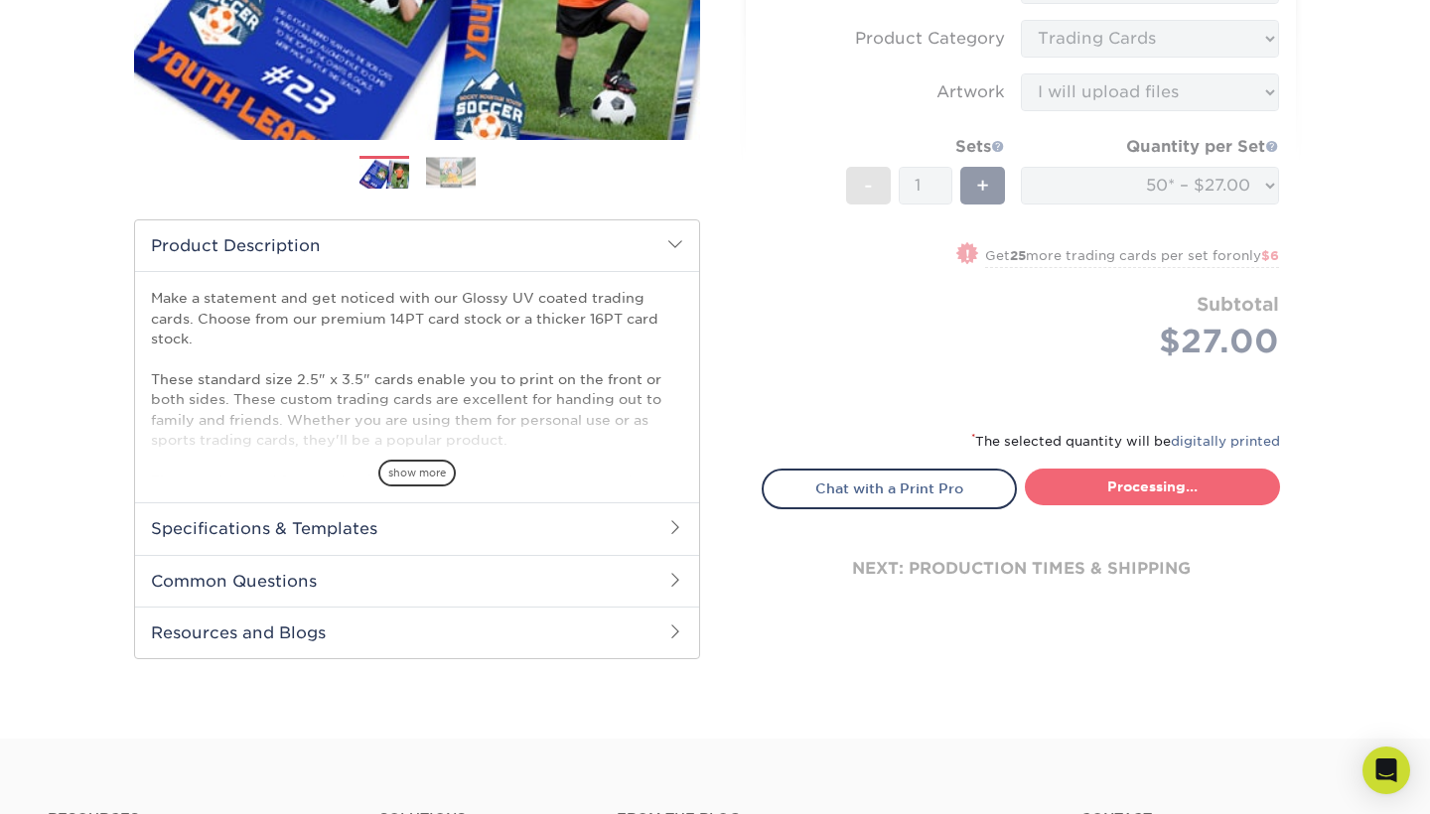
type input "Set 1"
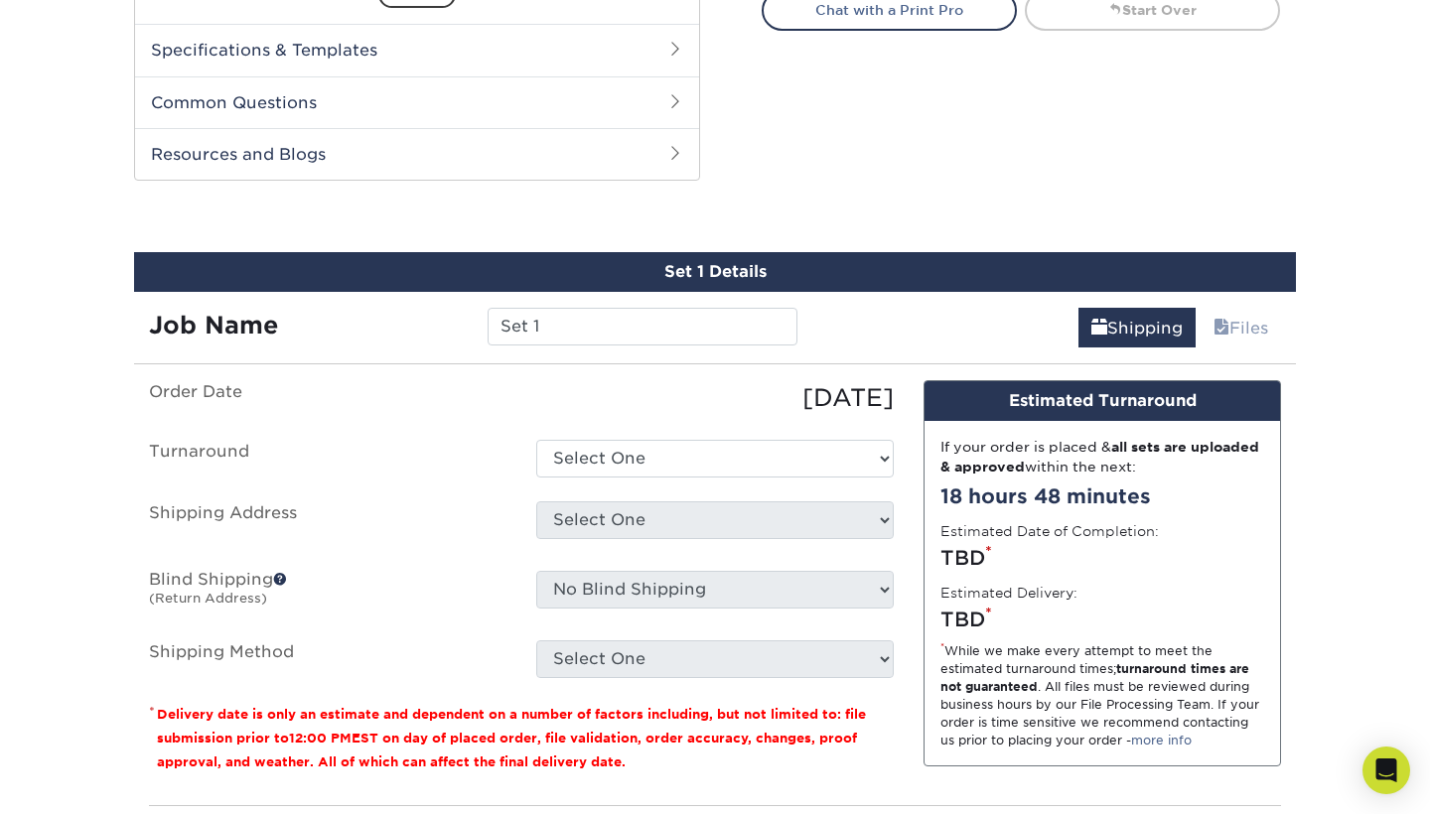
scroll to position [1010, 0]
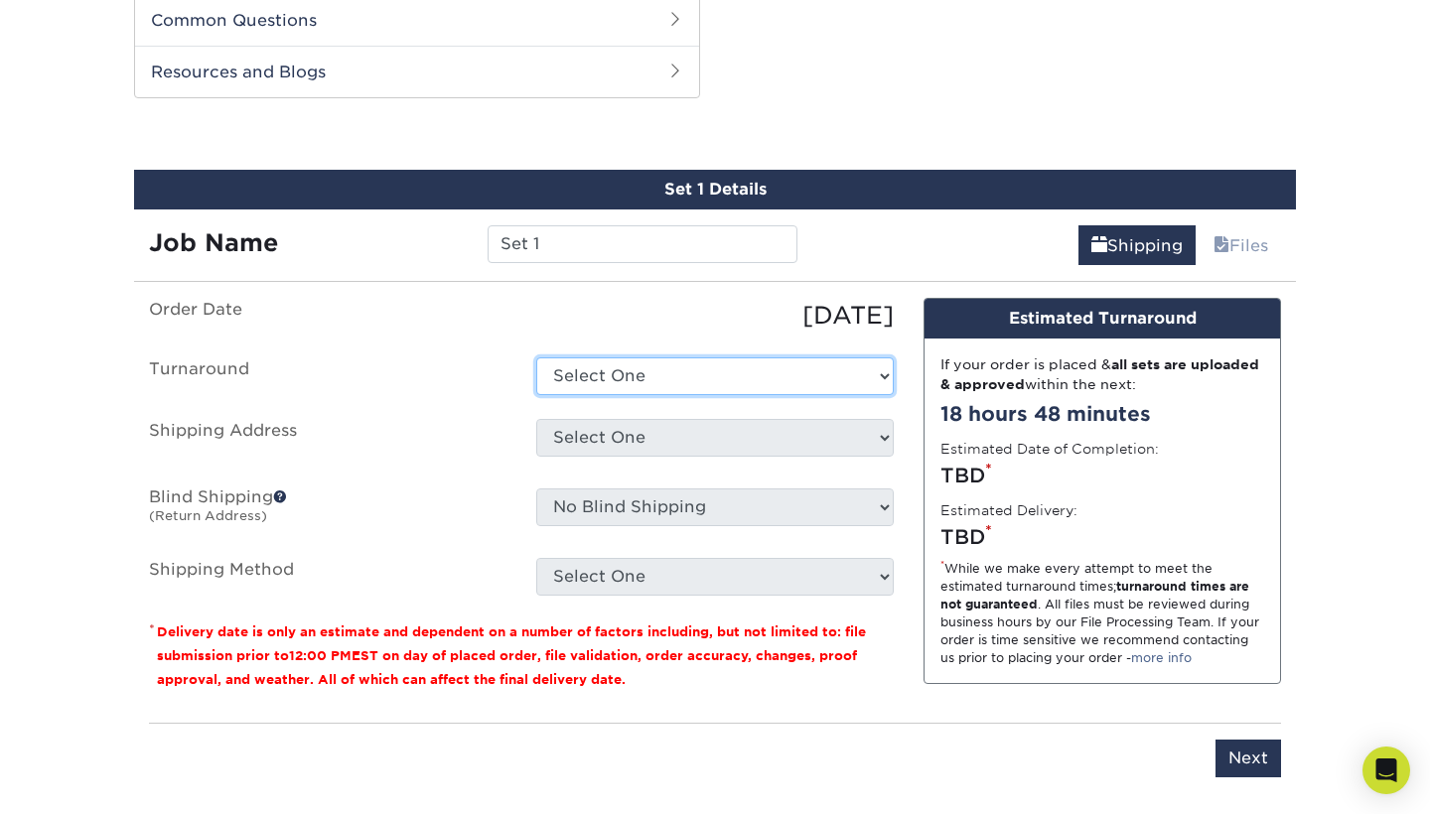
select select "395e5d29-805c-4e40-9b68-059cb5e374c2"
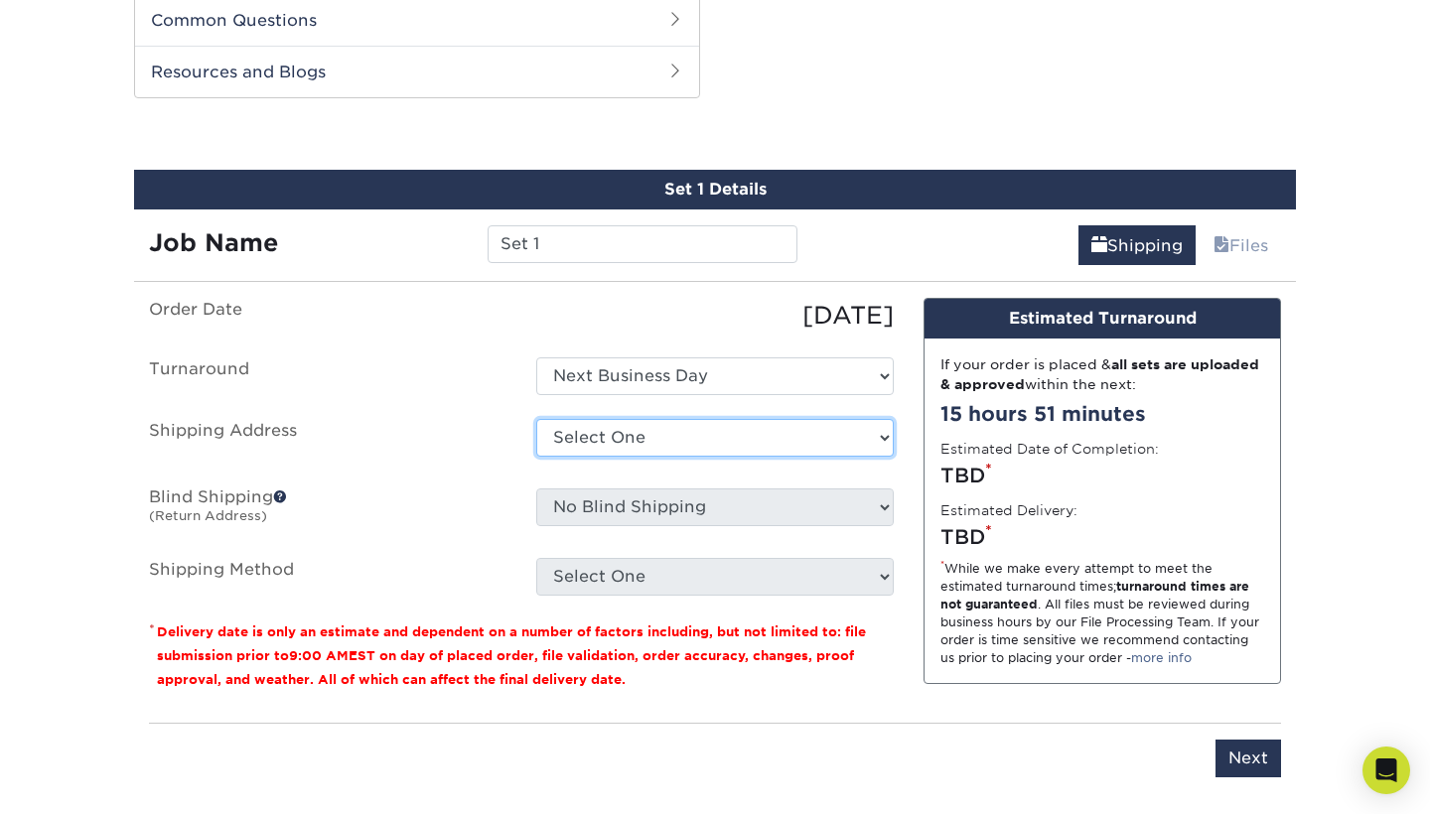
select select "newaddress"
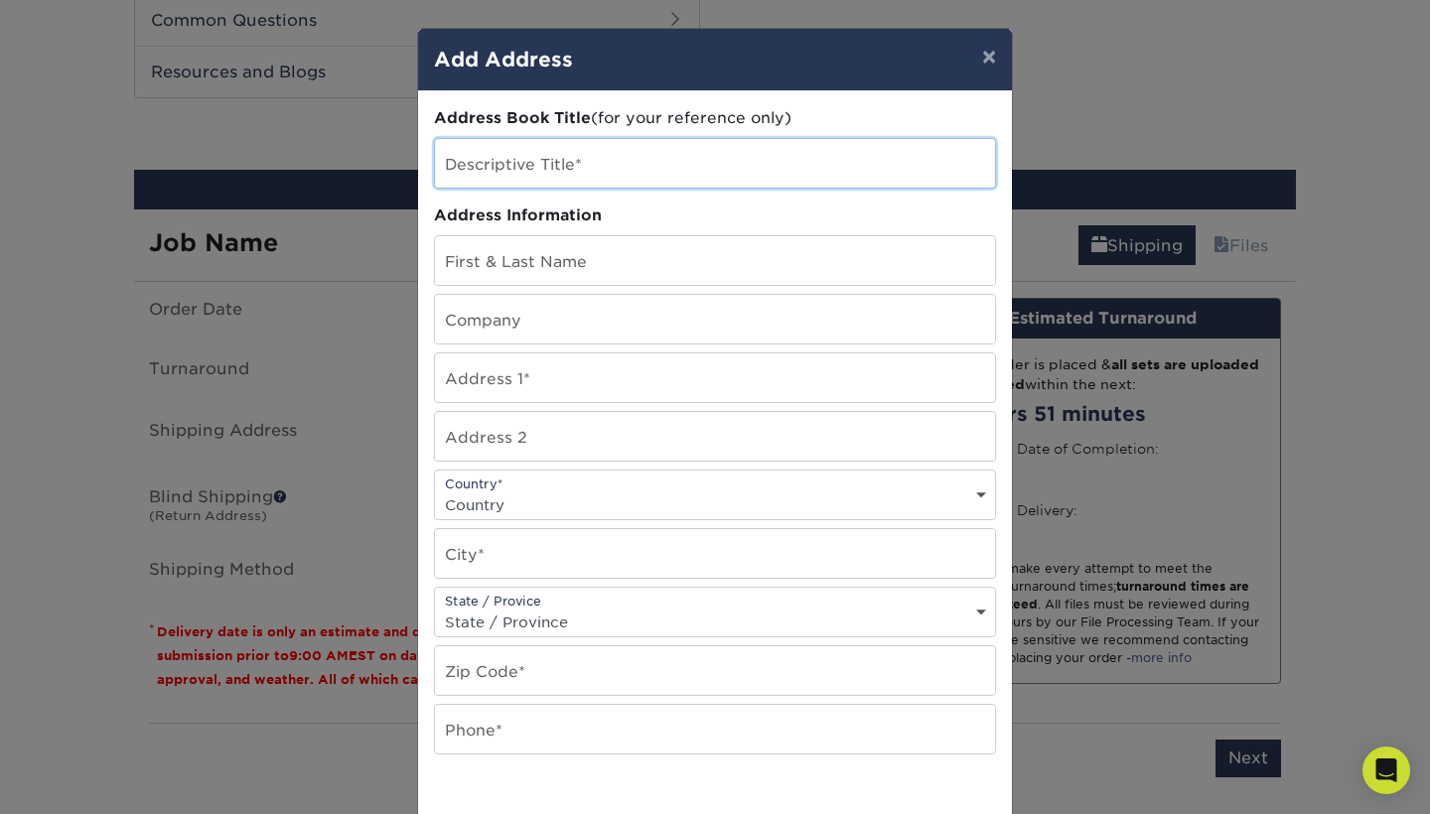
click at [620, 156] on input "text" at bounding box center [715, 163] width 560 height 49
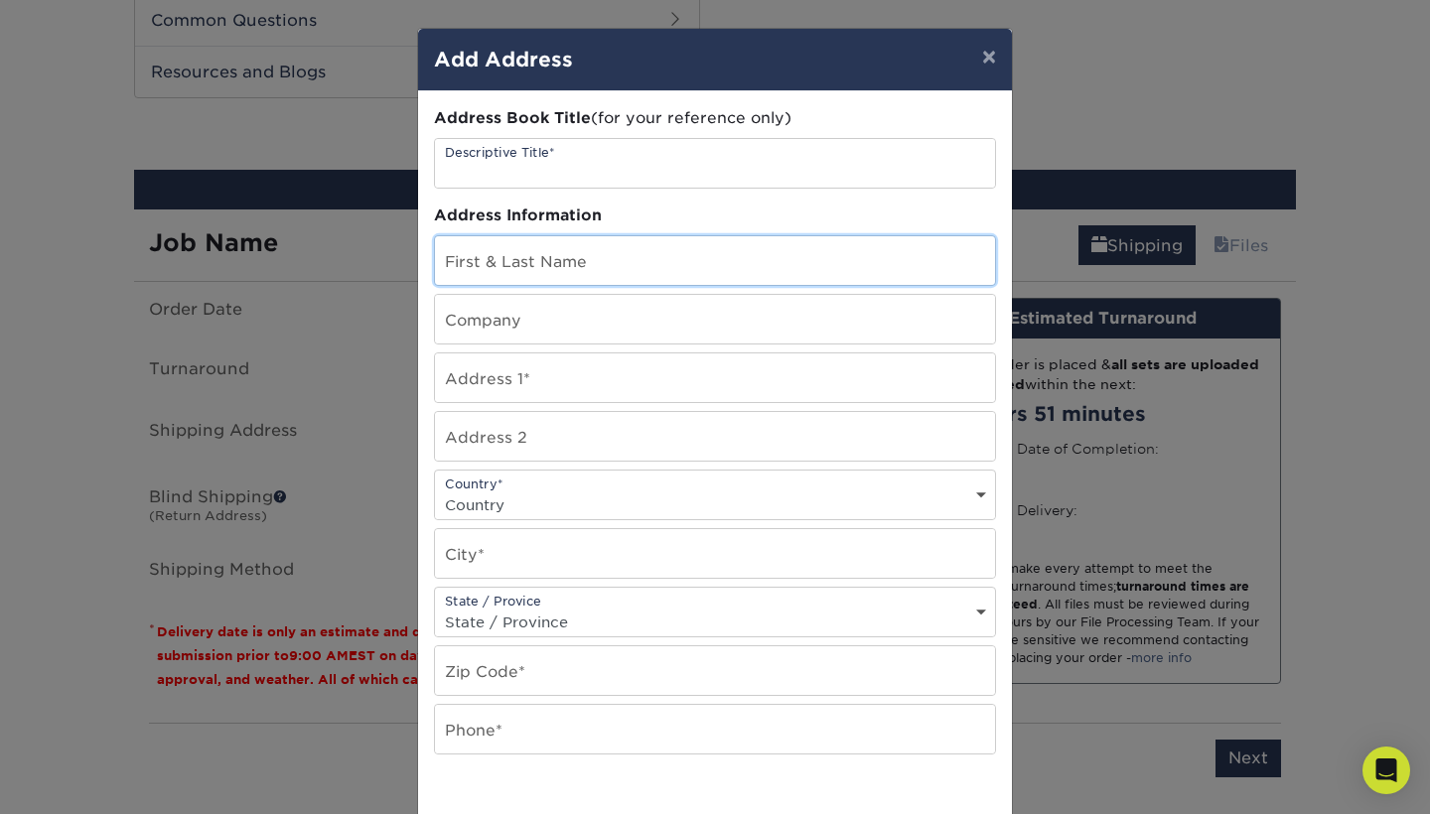
click at [609, 270] on input "text" at bounding box center [715, 260] width 560 height 49
type input "[PERSON_NAME]"
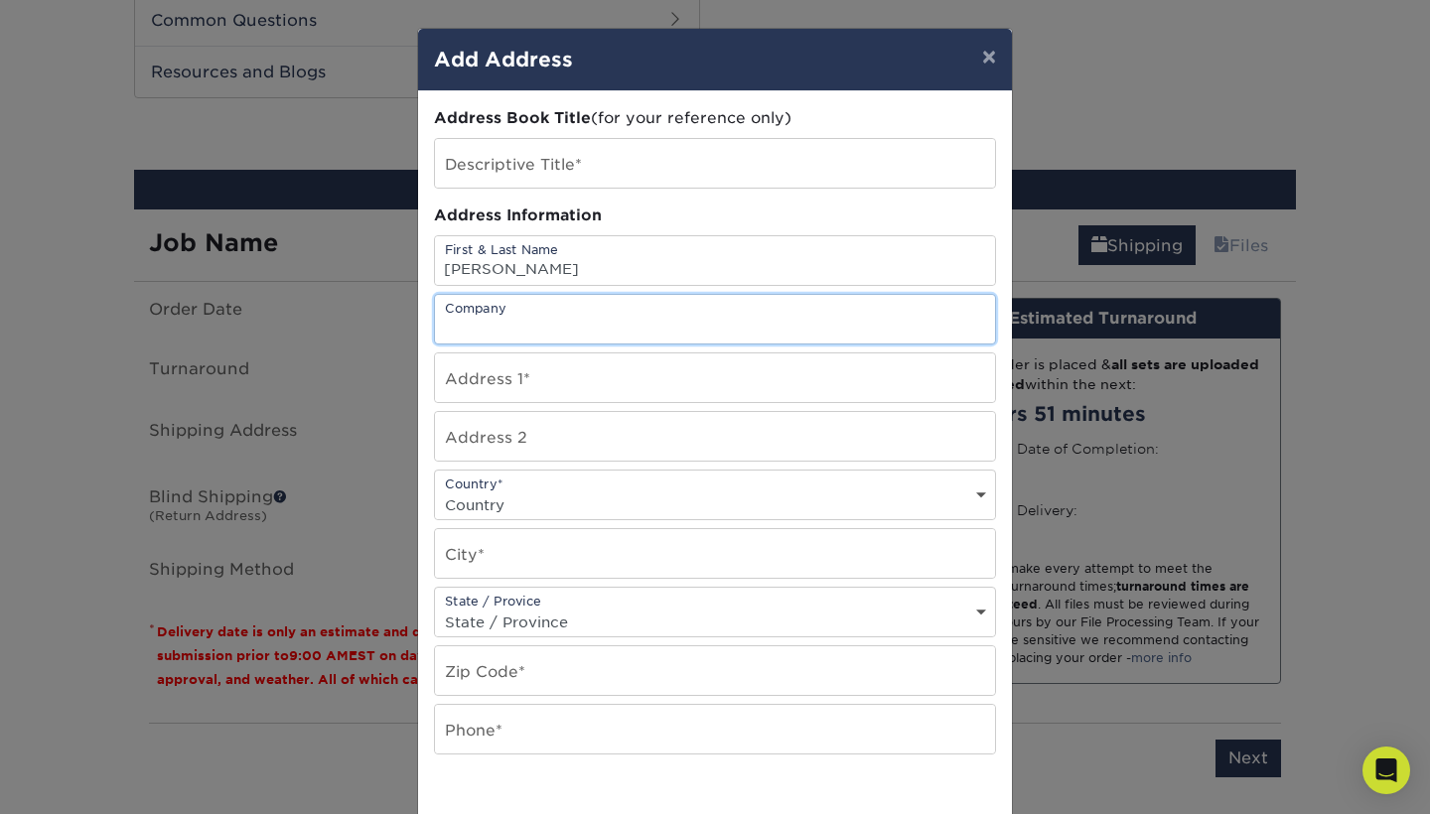
click at [604, 324] on input "text" at bounding box center [715, 319] width 560 height 49
type input "[STREET_ADDRESS]"
select select "US"
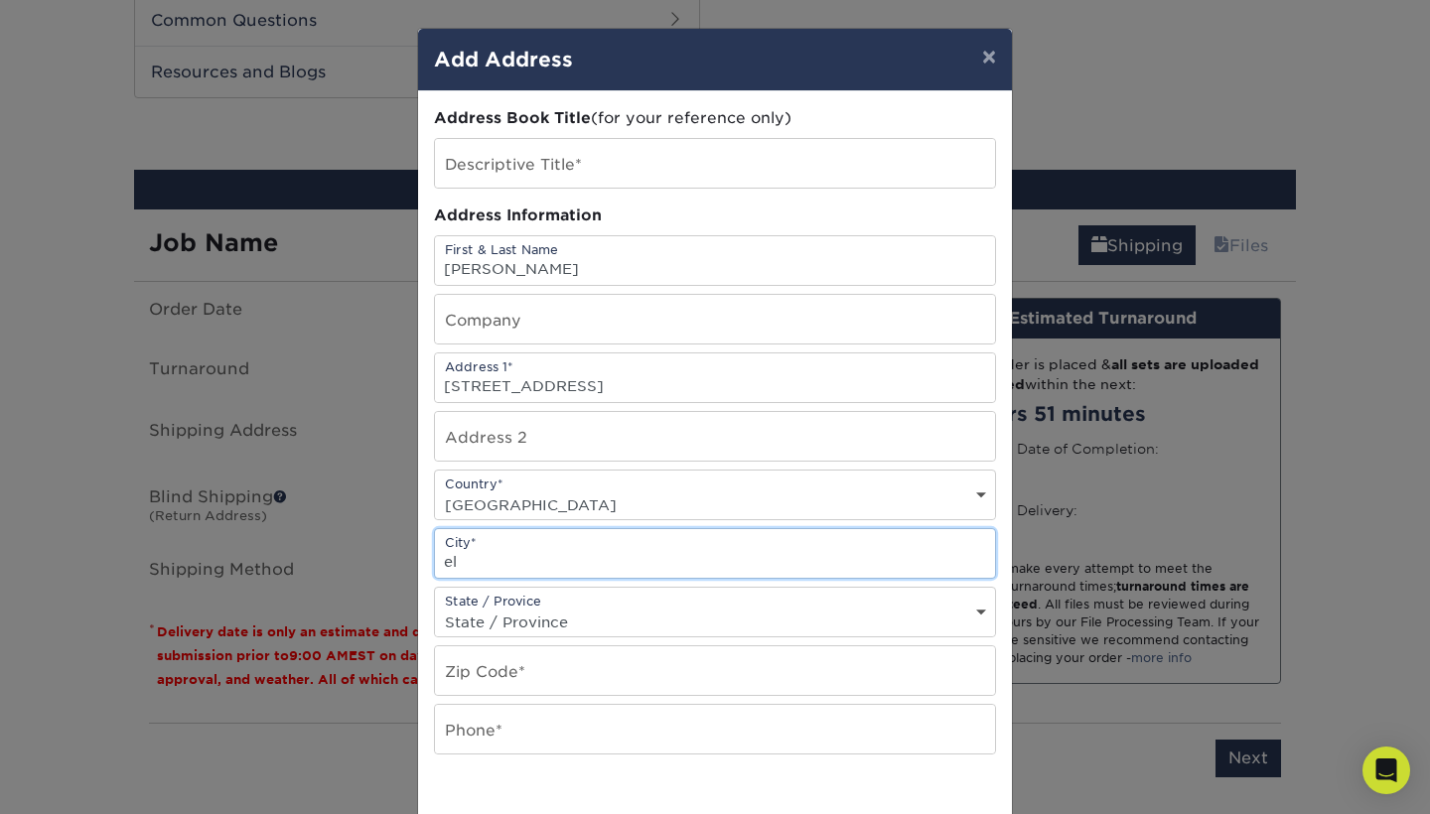
type input "e"
type input "Elsmere"
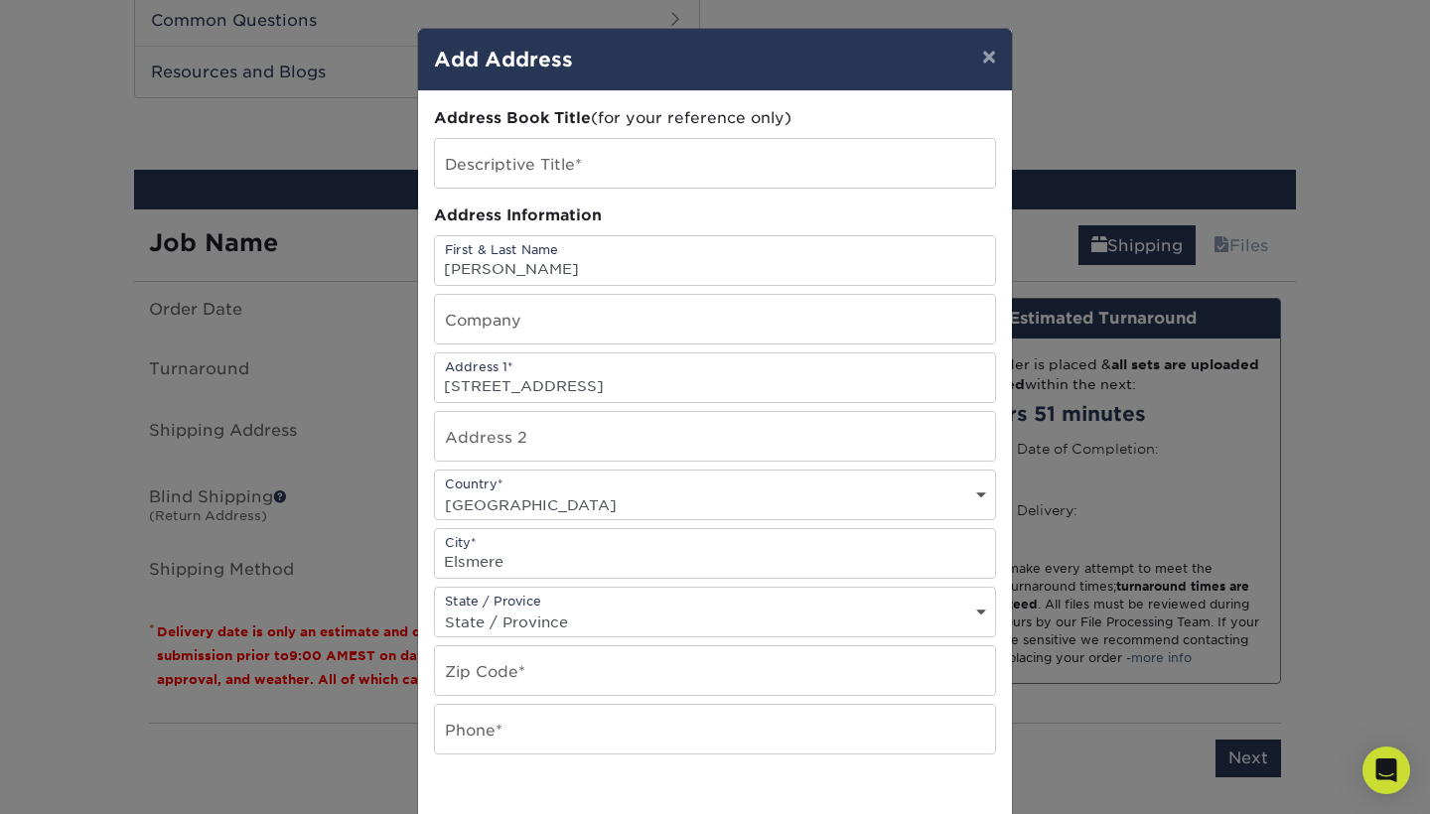
click at [558, 615] on select "State / Province [US_STATE] [US_STATE] [US_STATE] [US_STATE] [US_STATE] [US_STA…" at bounding box center [715, 622] width 560 height 29
select select "KY"
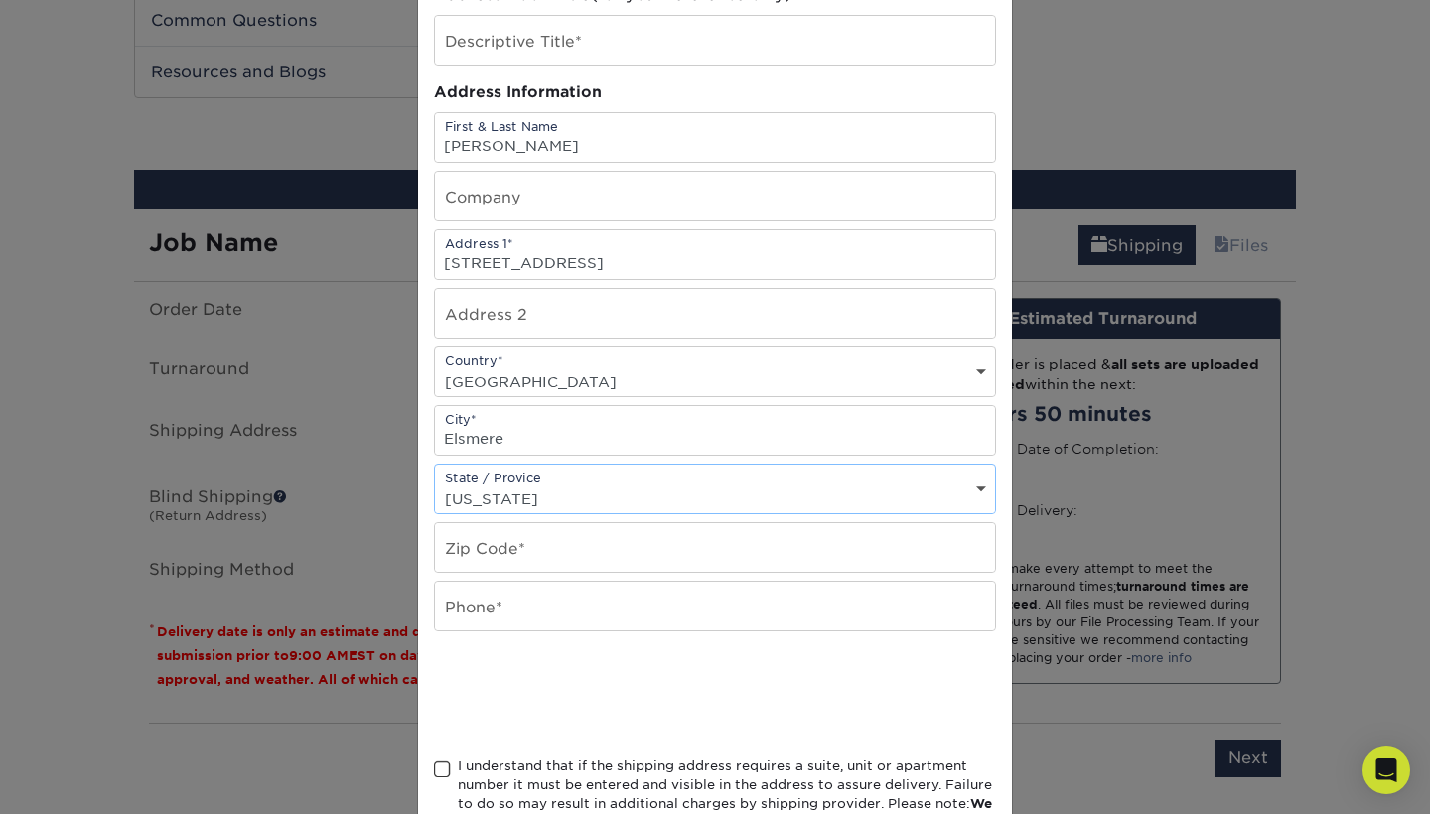
scroll to position [135, 0]
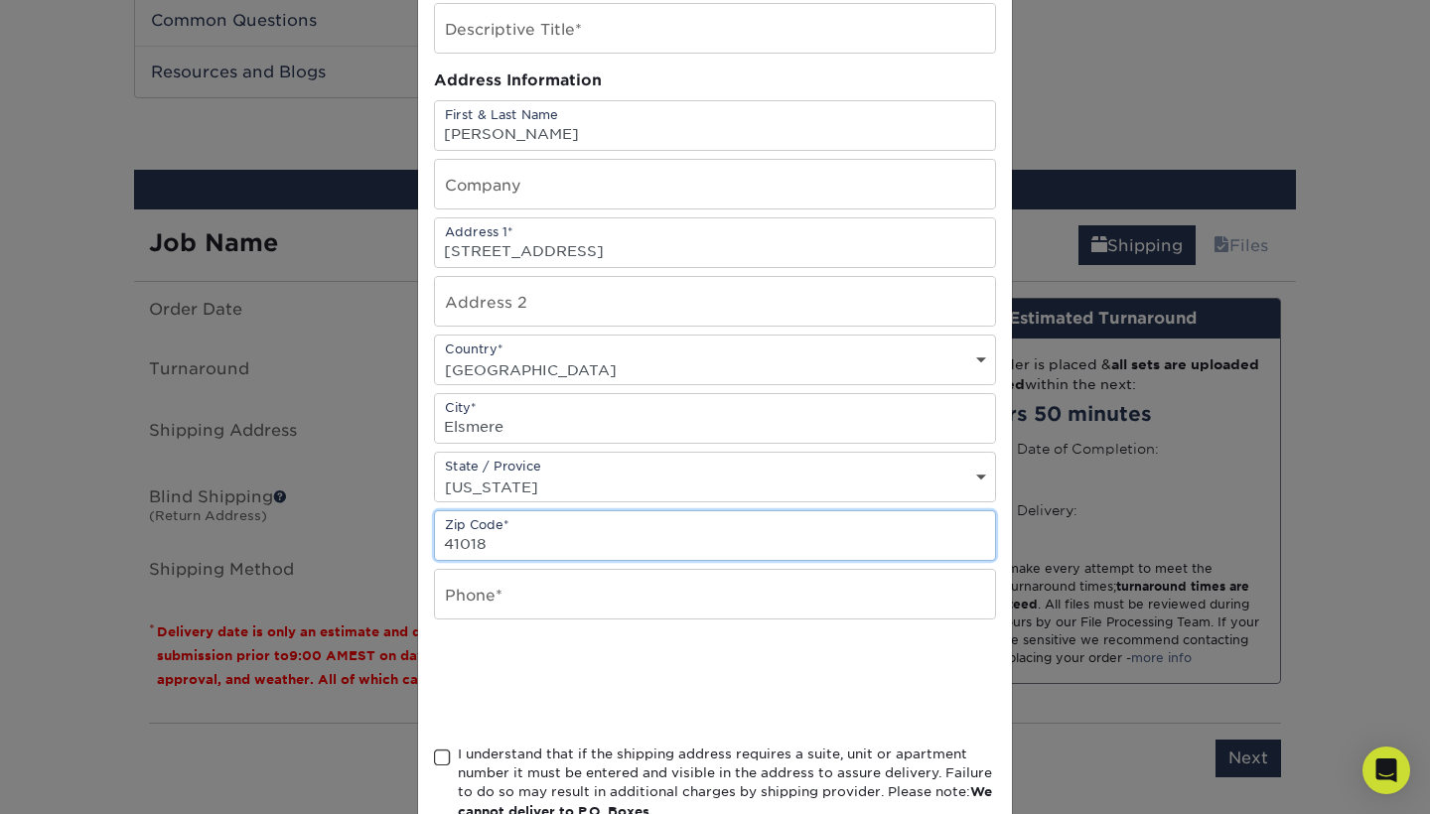
type input "41018"
type input "8596289261"
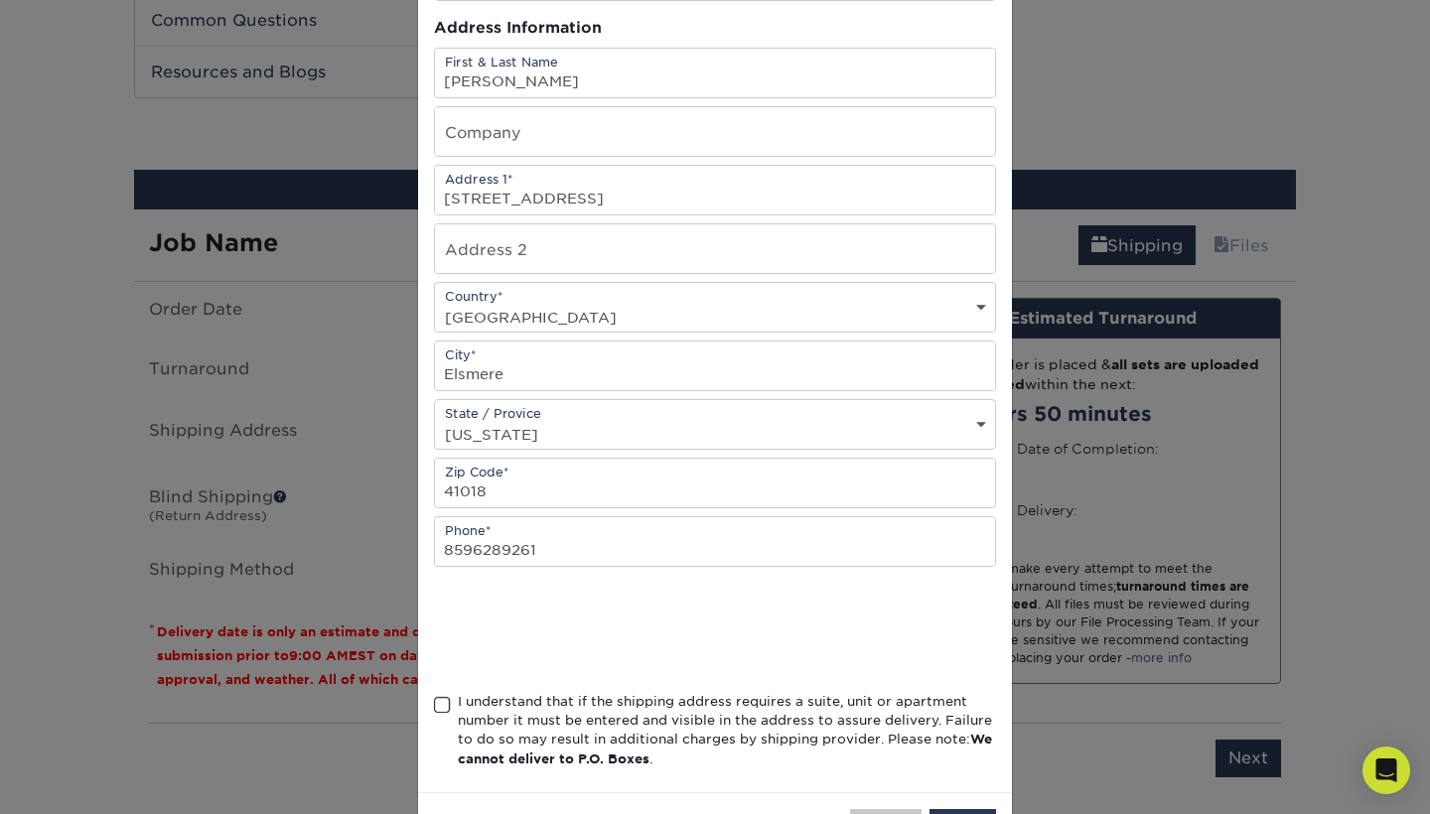
scroll to position [196, 0]
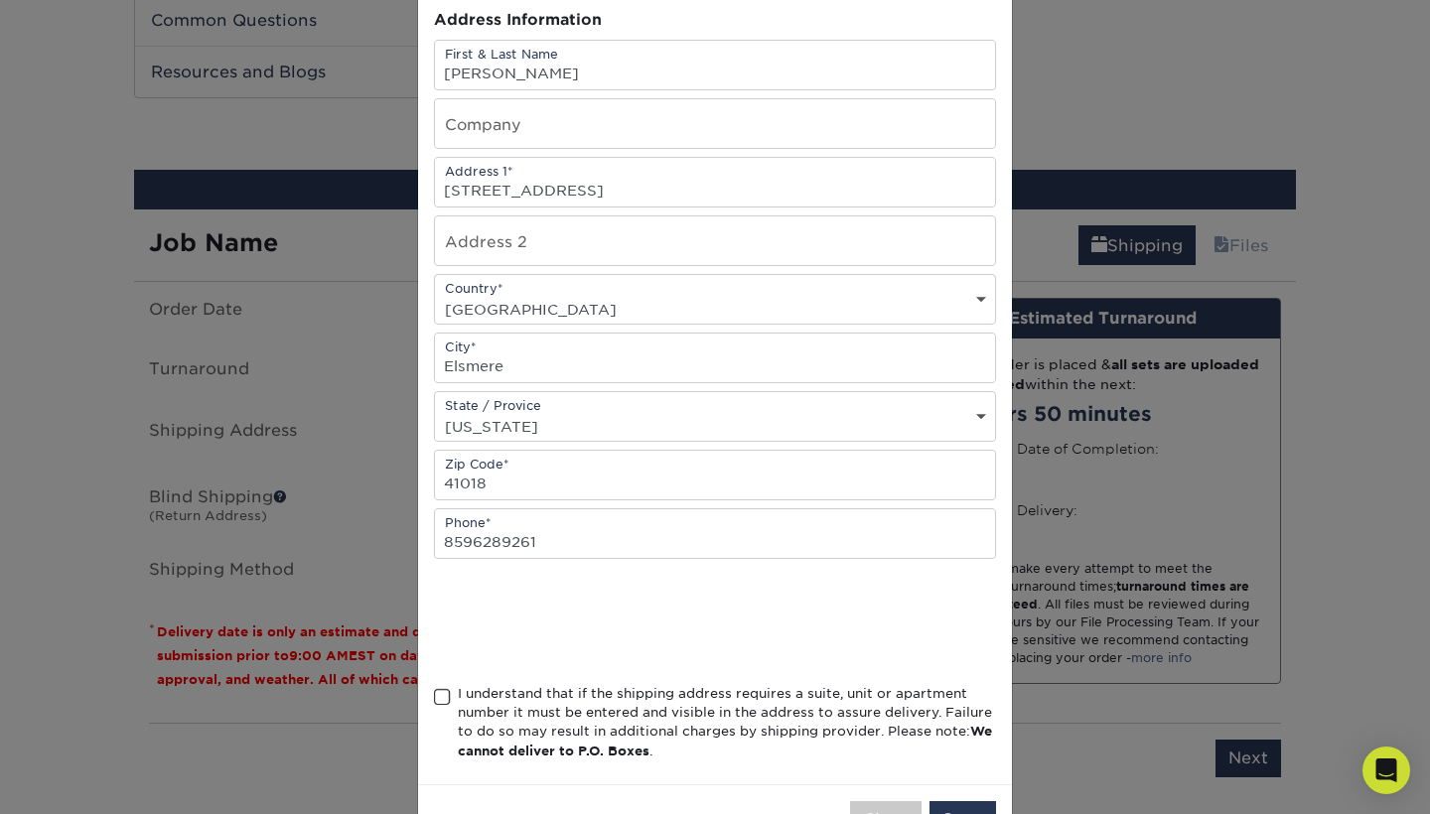
click at [438, 703] on span at bounding box center [442, 697] width 17 height 19
click at [0, 0] on input "I understand that if the shipping address requires a suite, unit or apartment n…" at bounding box center [0, 0] width 0 height 0
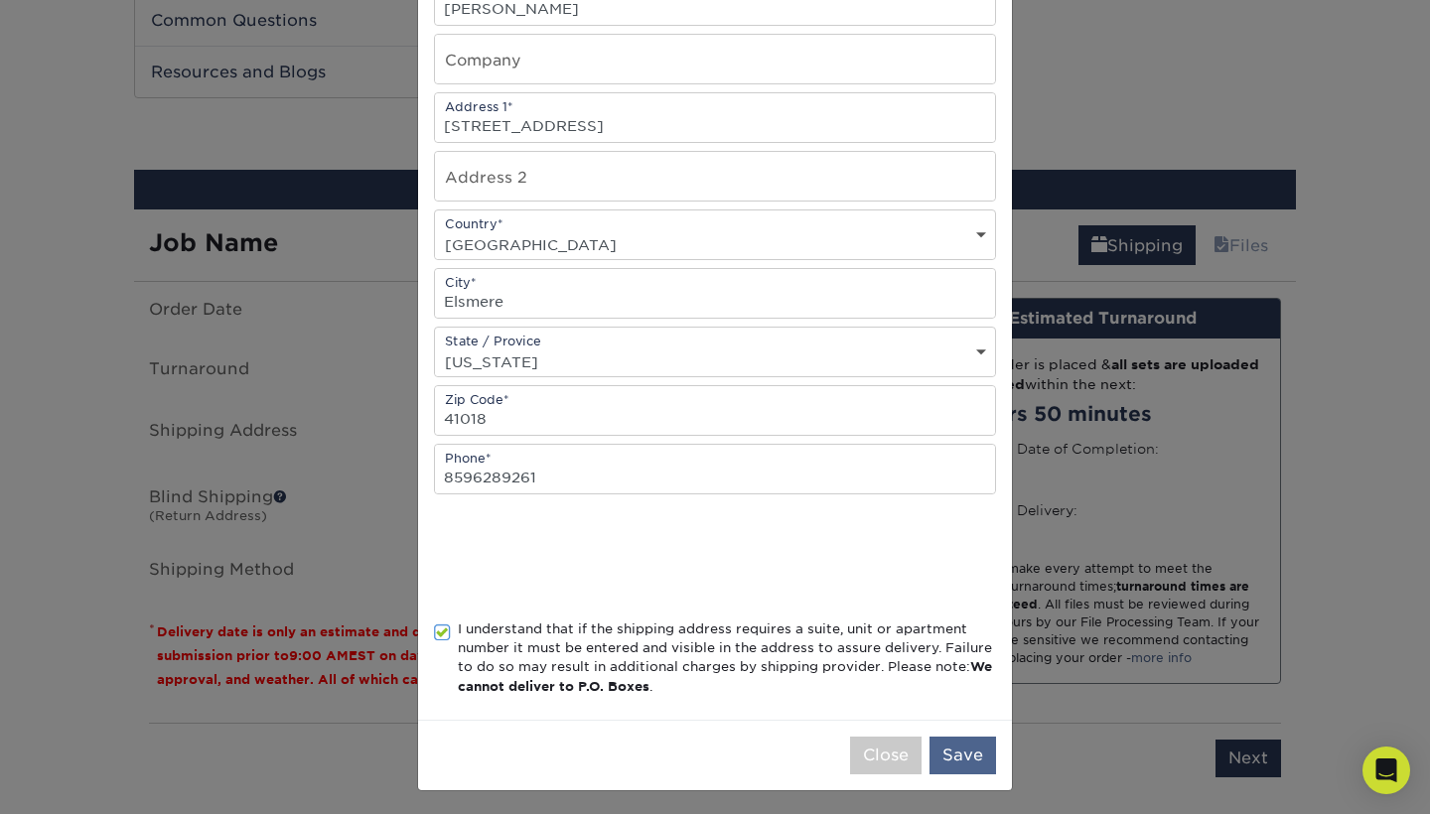
click at [984, 763] on button "Save" at bounding box center [962, 756] width 67 height 38
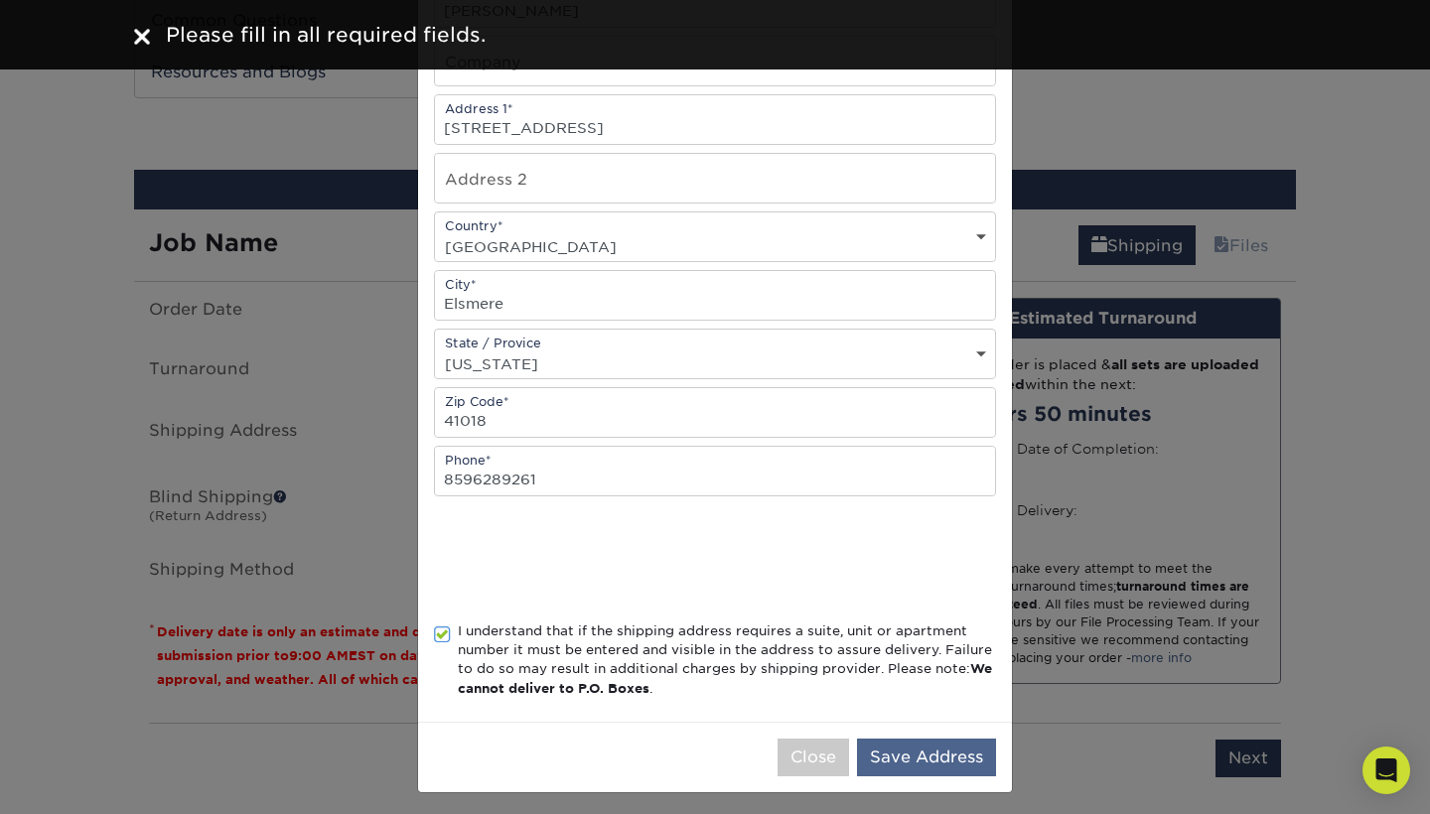
click at [947, 751] on button "Save Address" at bounding box center [926, 758] width 139 height 38
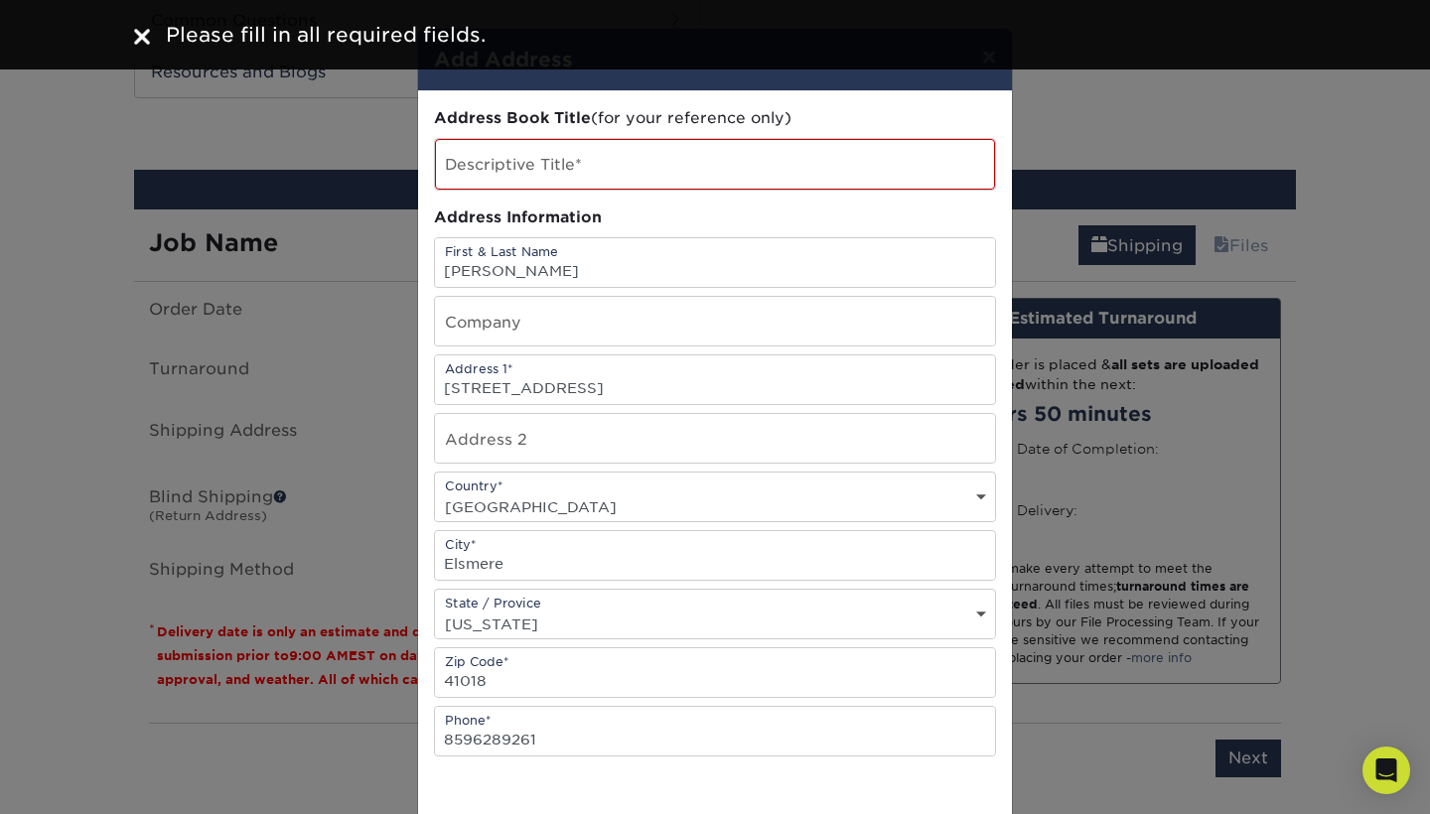
scroll to position [0, 0]
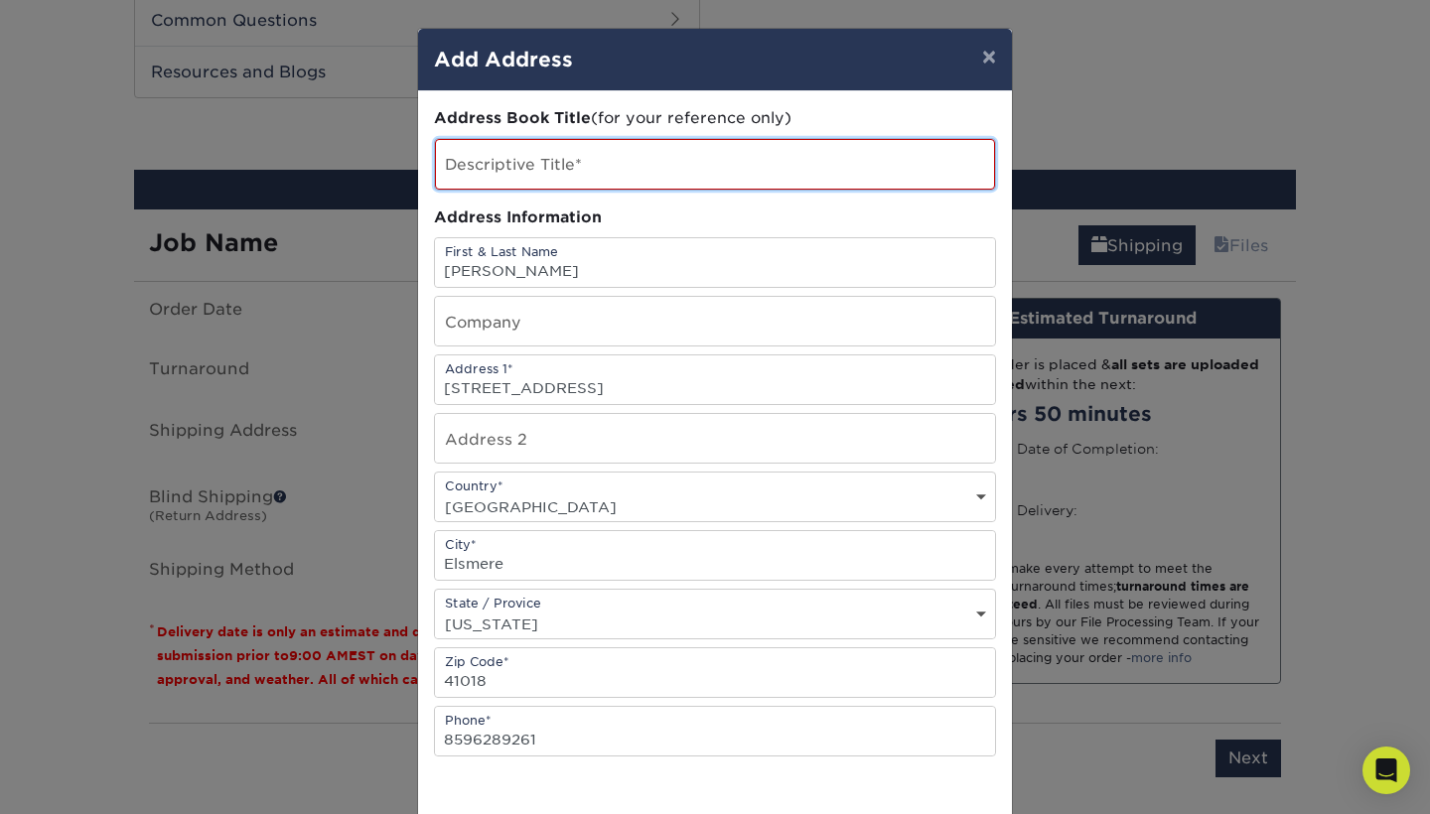
click at [544, 167] on input "text" at bounding box center [715, 164] width 560 height 51
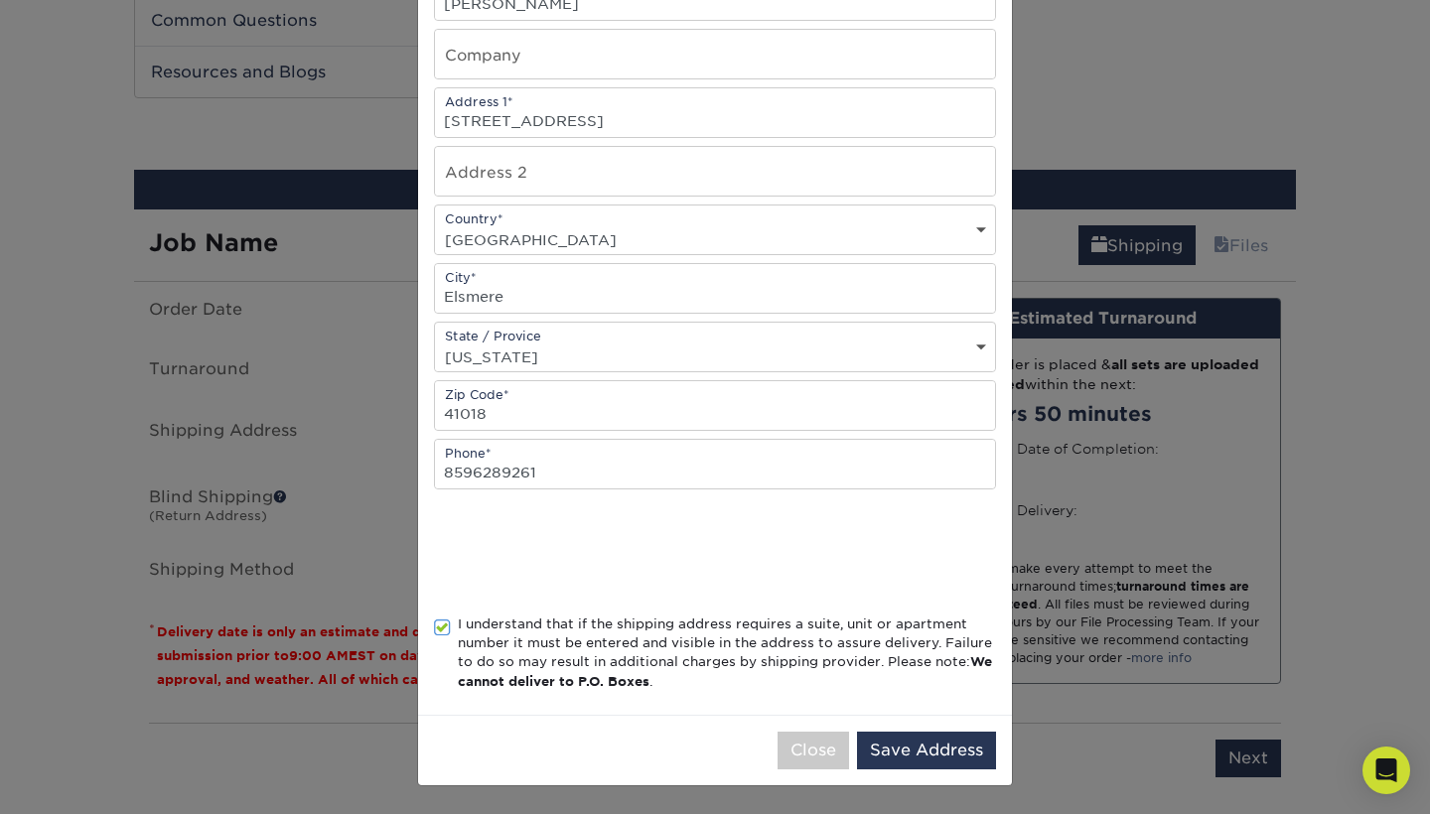
scroll to position [264, 0]
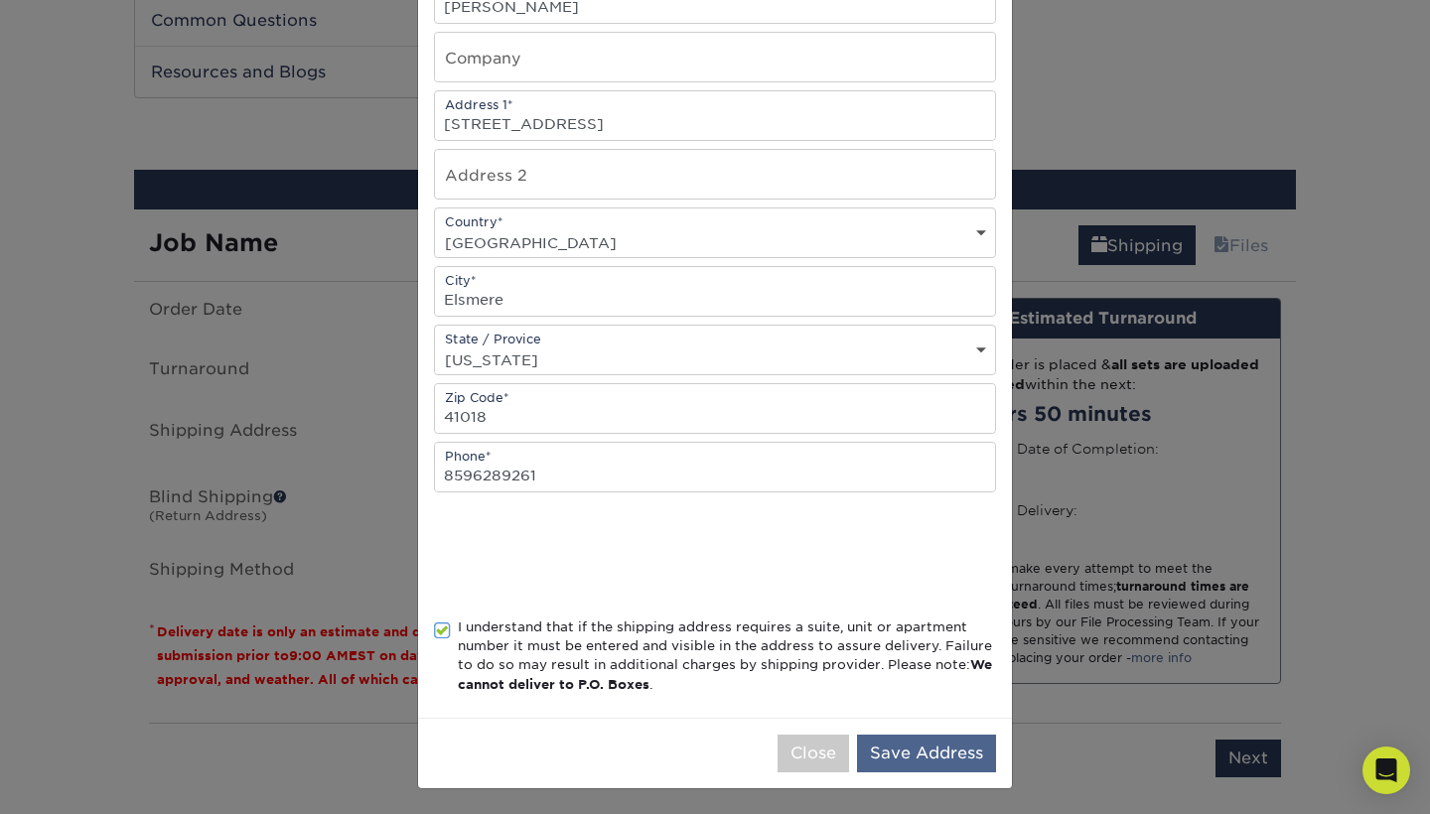
type input "[PERSON_NAME]"
click at [893, 748] on button "Save Address" at bounding box center [926, 754] width 139 height 38
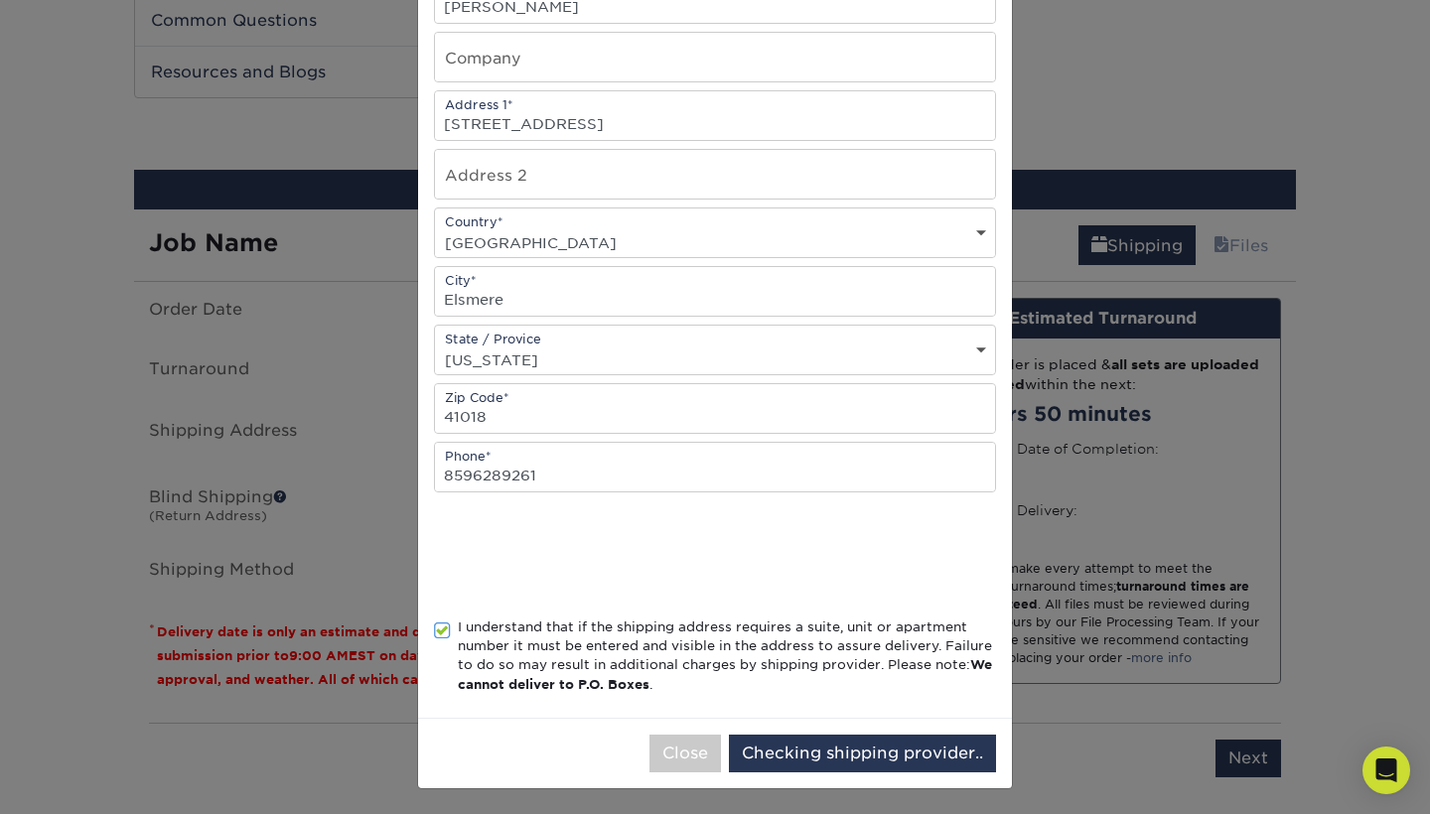
scroll to position [0, 0]
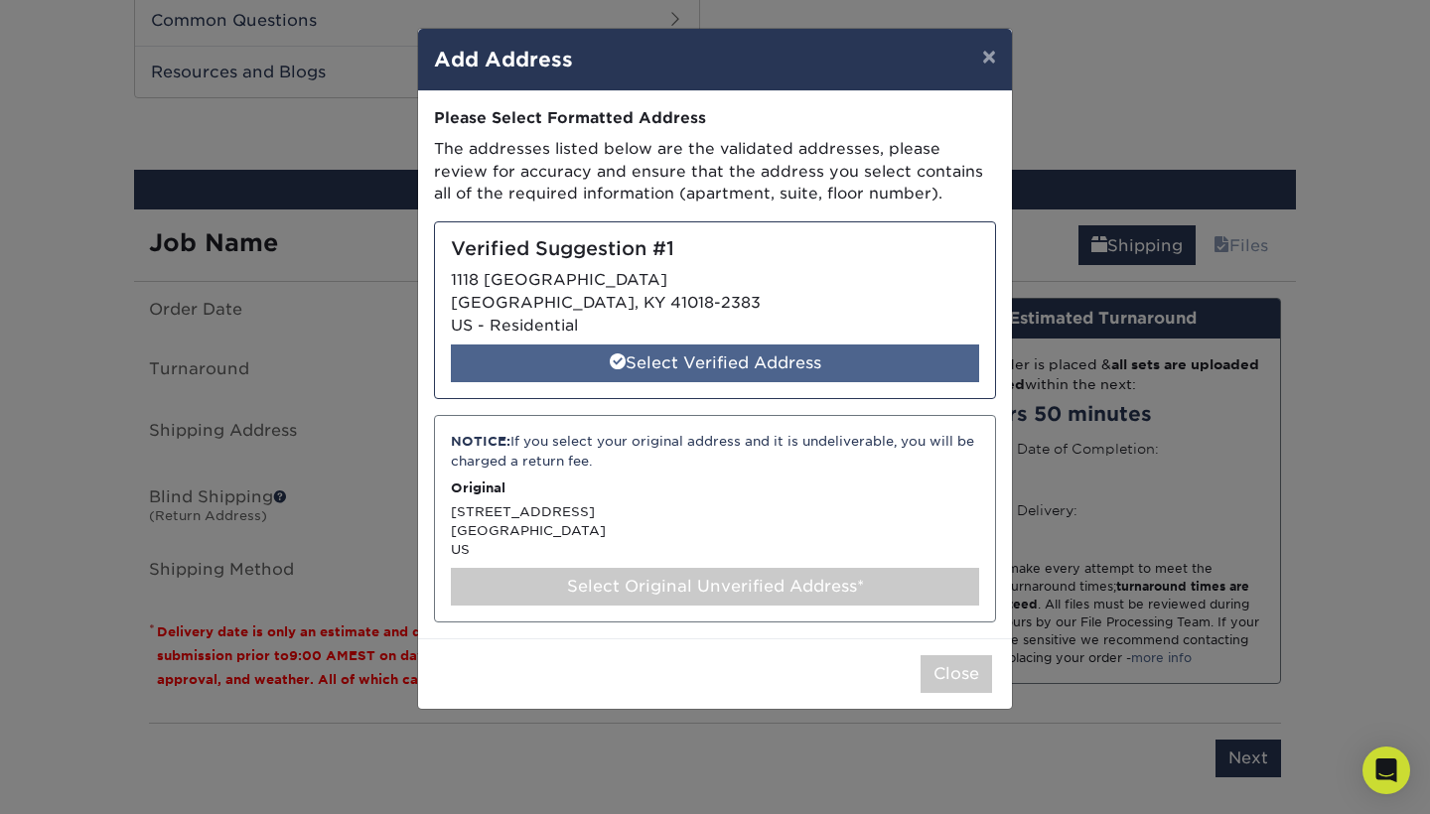
click at [708, 357] on div "Select Verified Address" at bounding box center [715, 363] width 528 height 38
select select "286560"
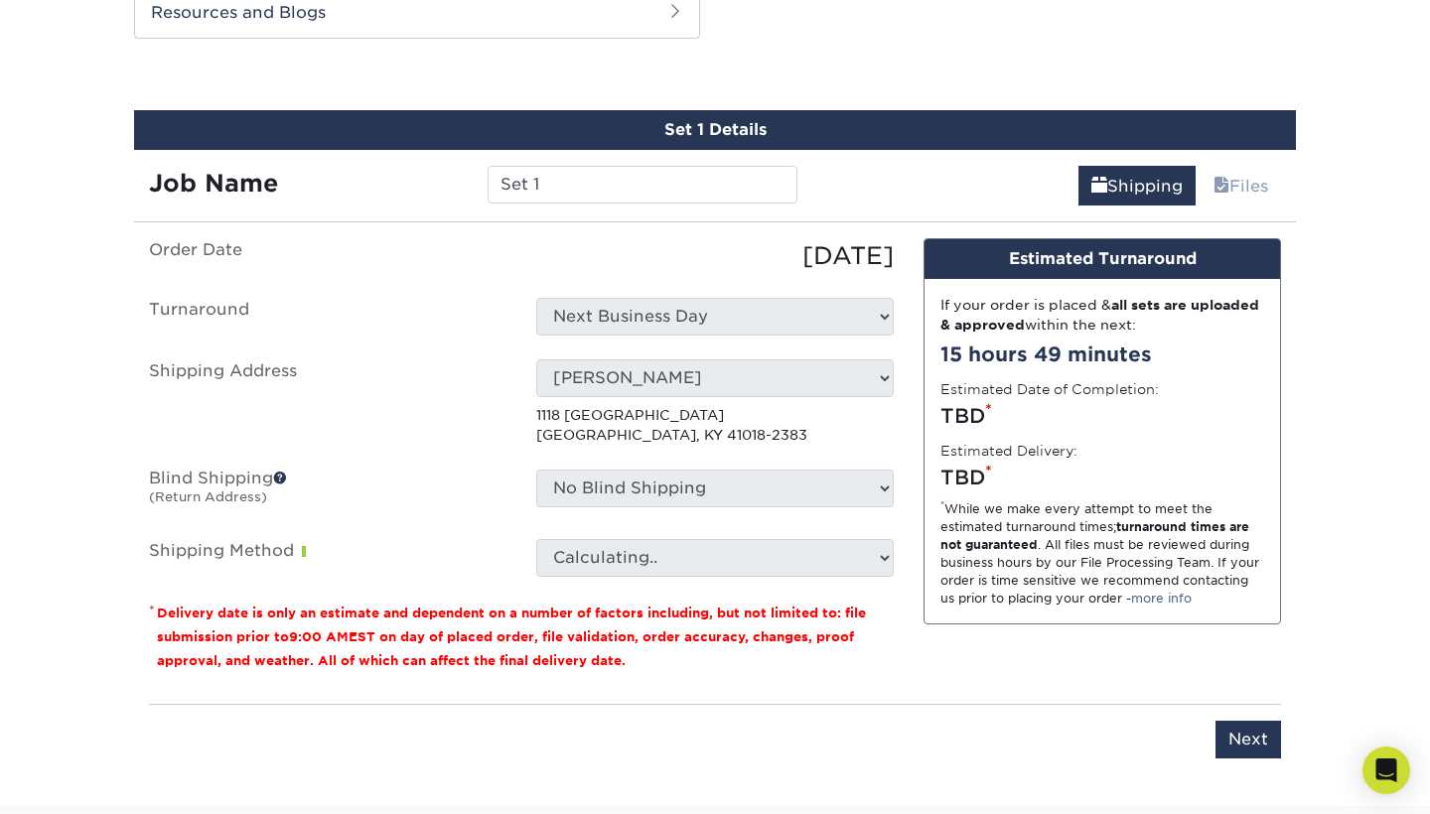
scroll to position [1073, 0]
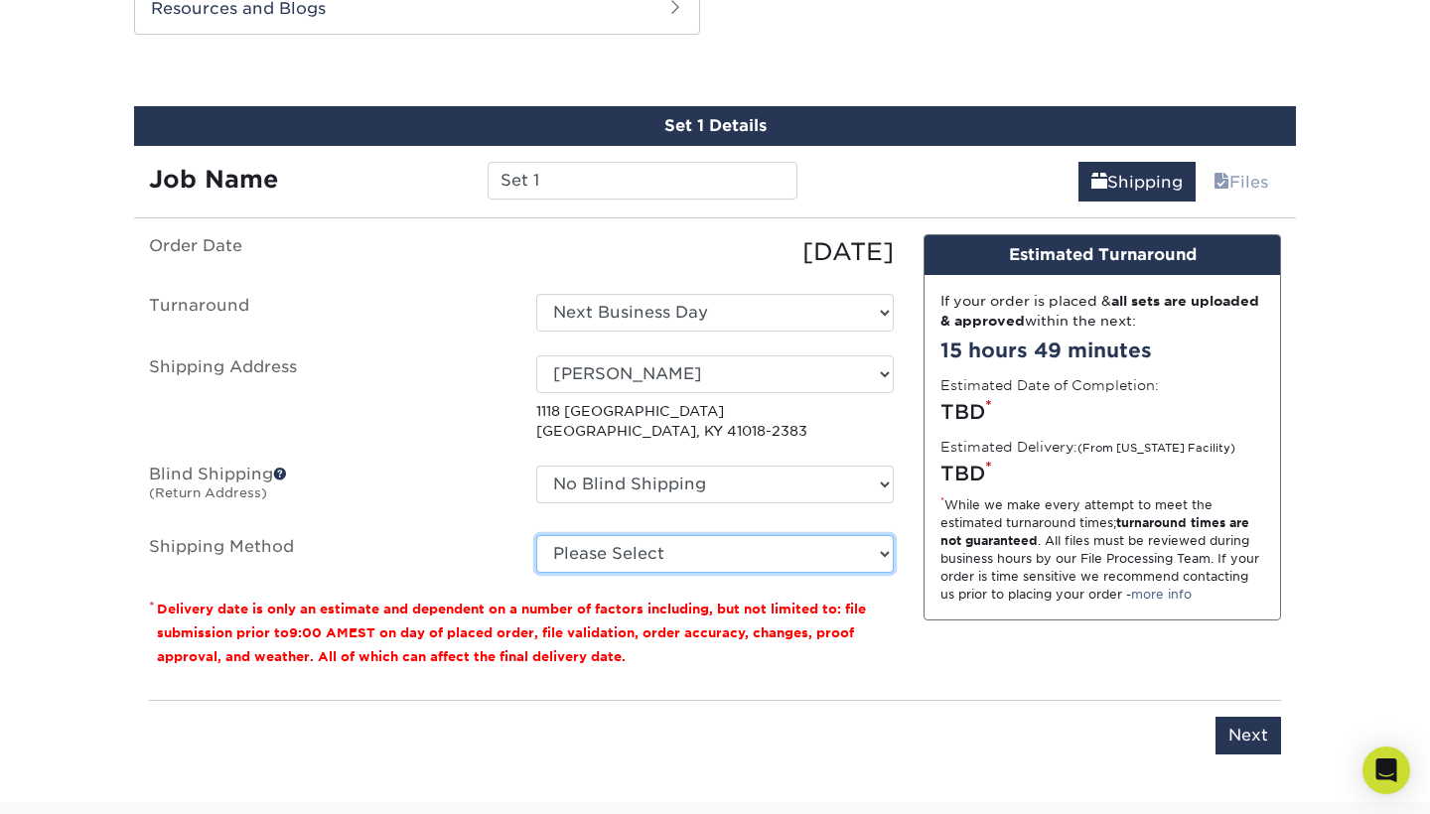
select select "13"
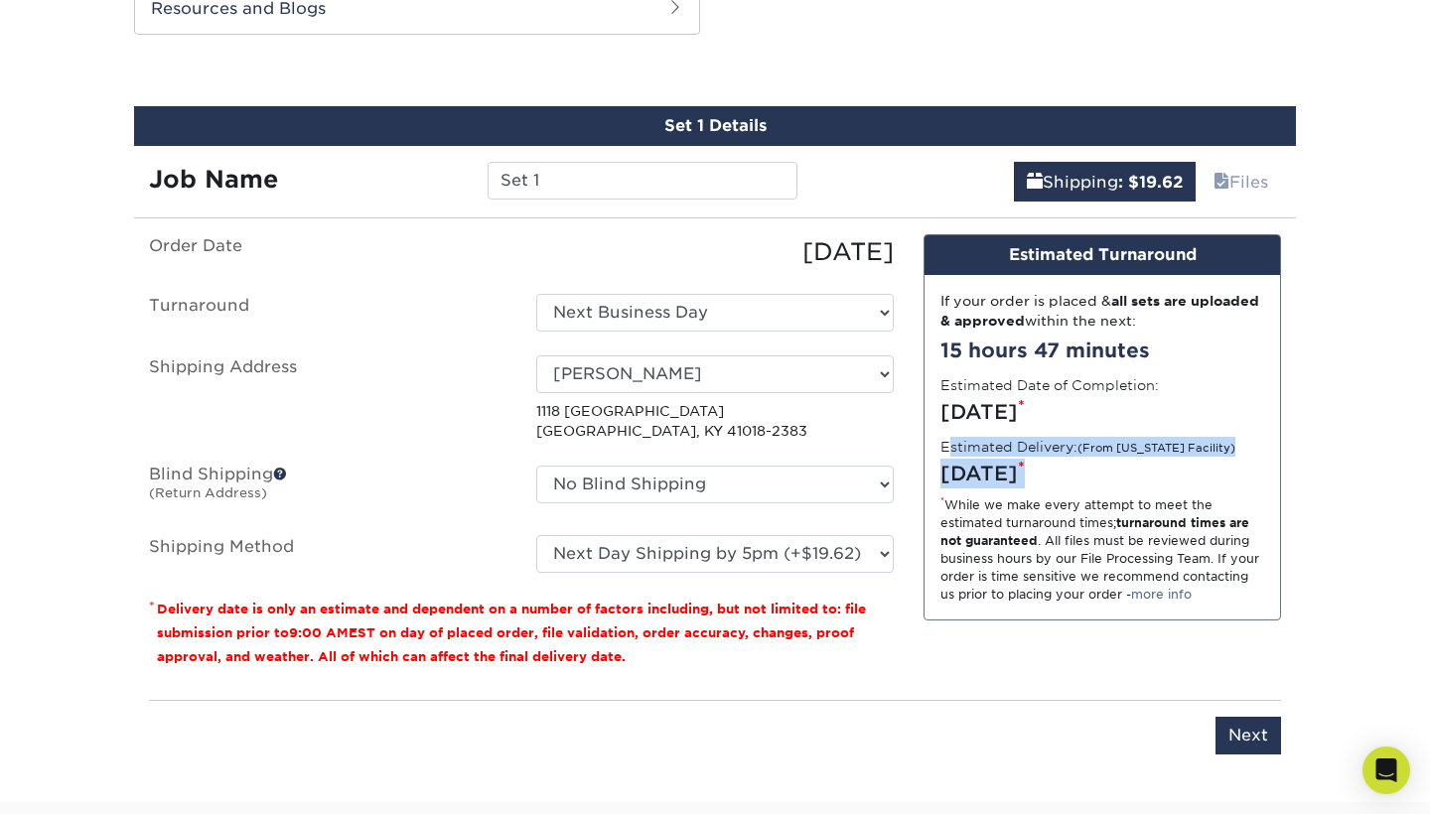
drag, startPoint x: 945, startPoint y: 453, endPoint x: 1133, endPoint y: 483, distance: 190.1
click at [1133, 483] on div "If your order is placed & all sets are uploaded & approved within the next: 15 …" at bounding box center [1101, 447] width 355 height 344
click at [1133, 484] on div "[DATE] *" at bounding box center [1102, 474] width 324 height 30
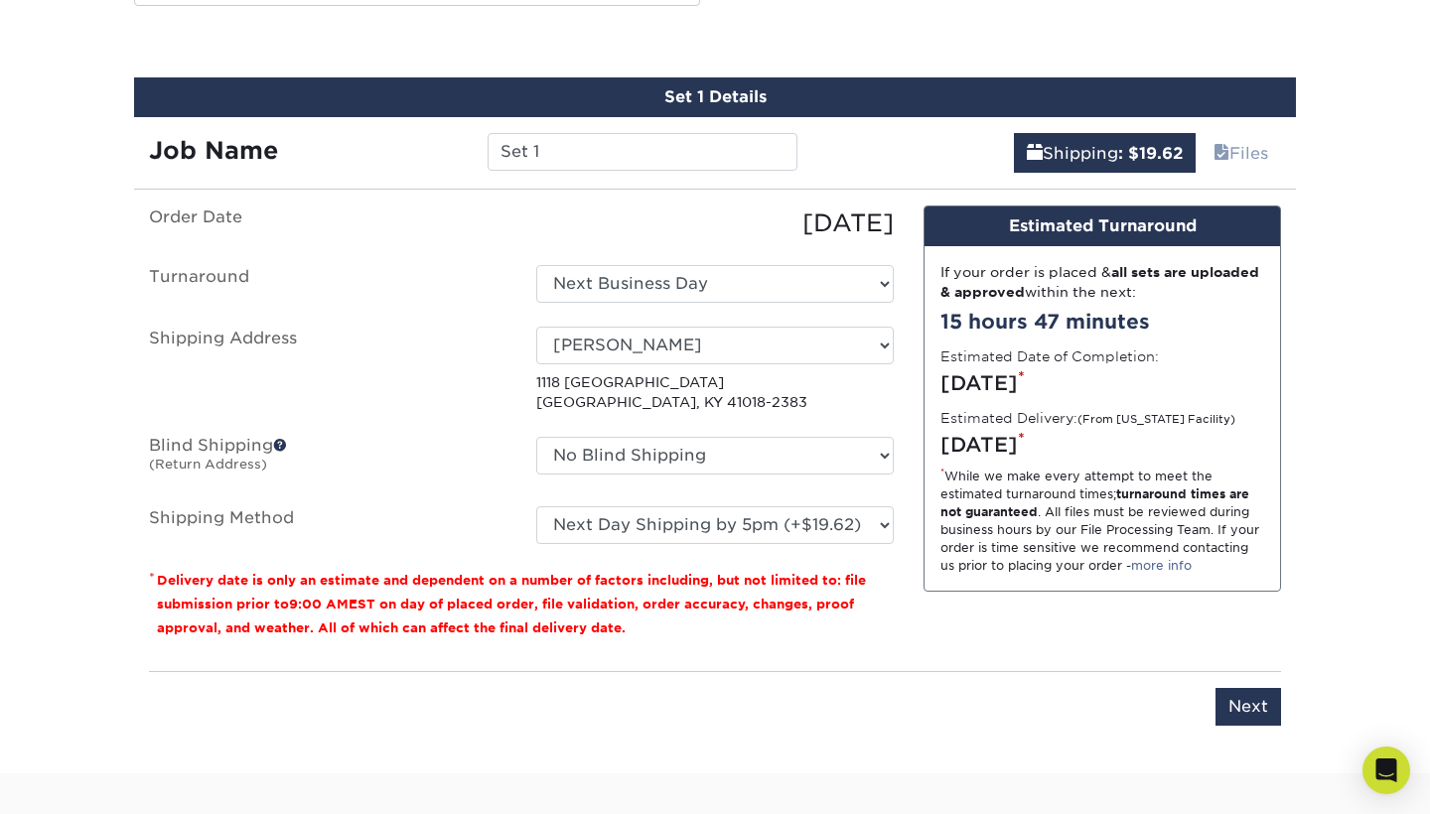
scroll to position [1115, 0]
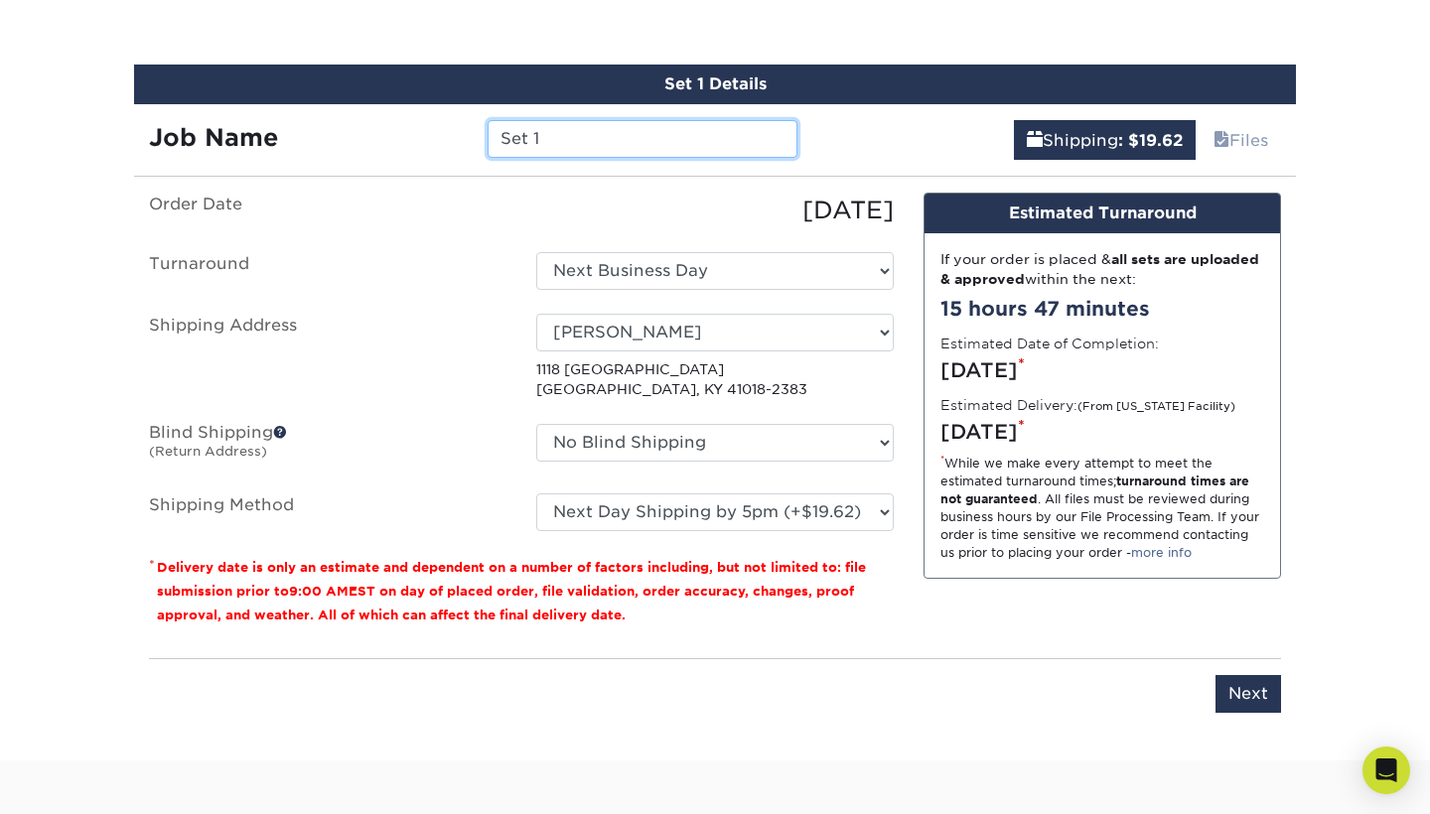
click at [592, 135] on input "Set 1" at bounding box center [641, 139] width 309 height 38
drag, startPoint x: 592, startPoint y: 135, endPoint x: 360, endPoint y: 135, distance: 231.3
click at [389, 135] on div "Job Name Set 1" at bounding box center [473, 139] width 678 height 38
type input "ISS B03A"
click at [1265, 702] on input "Next" at bounding box center [1248, 694] width 66 height 38
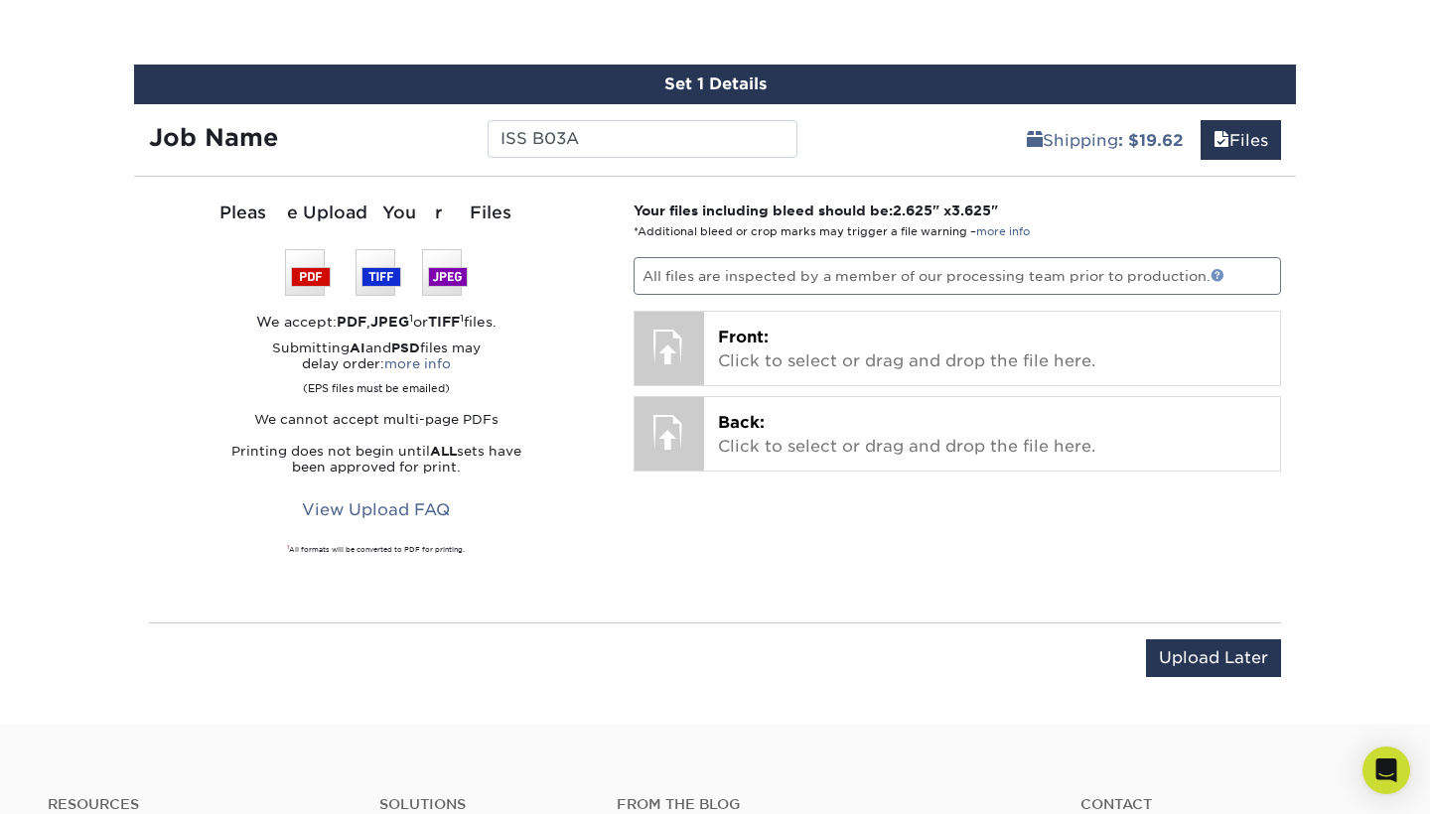
click at [1224, 278] on link at bounding box center [1217, 275] width 14 height 14
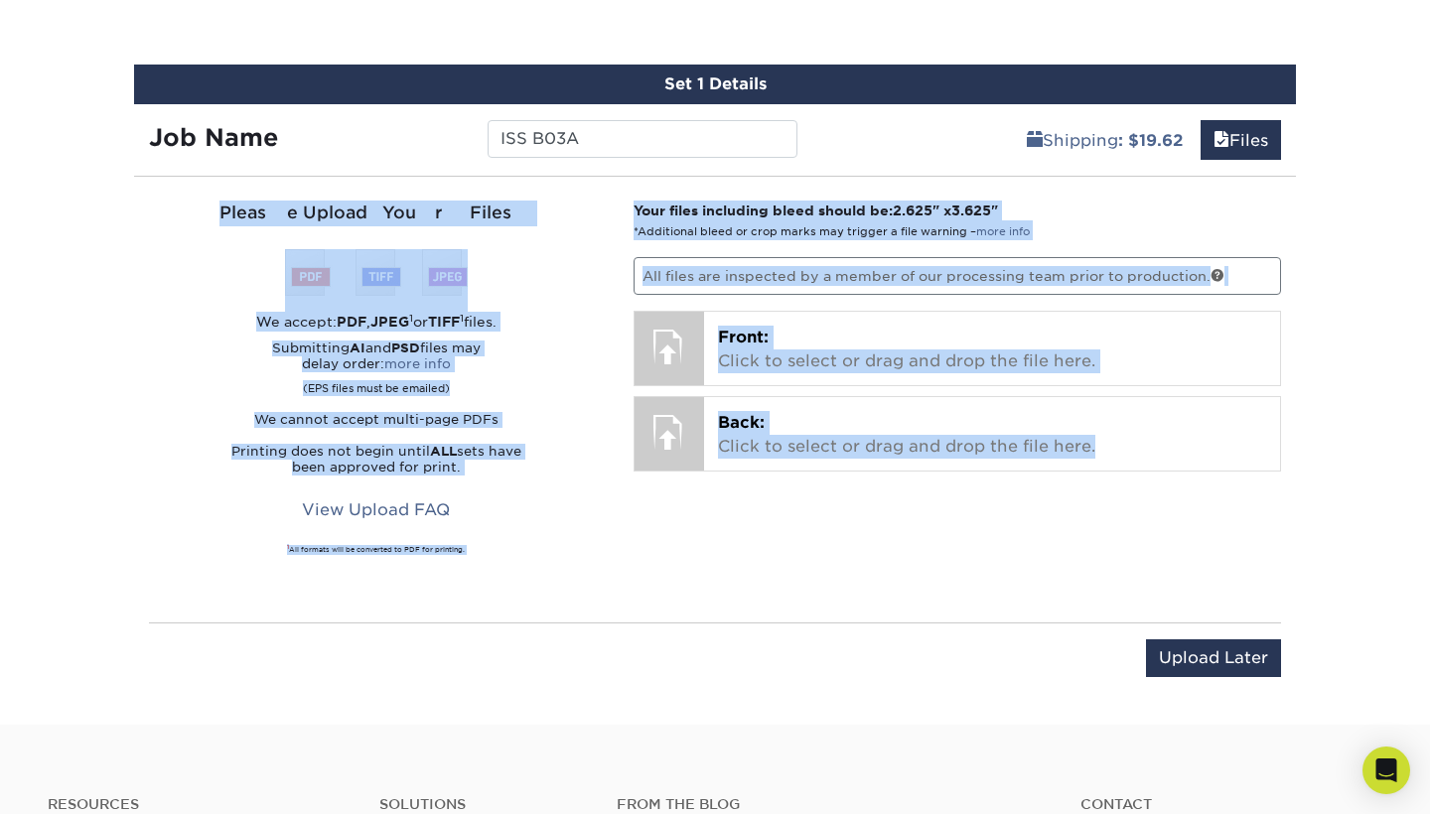
drag, startPoint x: 250, startPoint y: 182, endPoint x: 639, endPoint y: 543, distance: 531.1
click at [642, 545] on div "Set 1 Details Job Name ISS B03A Shipping : $19.62 Files You've choosen mailing …" at bounding box center [715, 383] width 1162 height 636
click at [639, 543] on div "Your files including bleed should be: 2.625 " x 3.625 " *Additional bleed or cr…" at bounding box center [957, 400] width 678 height 398
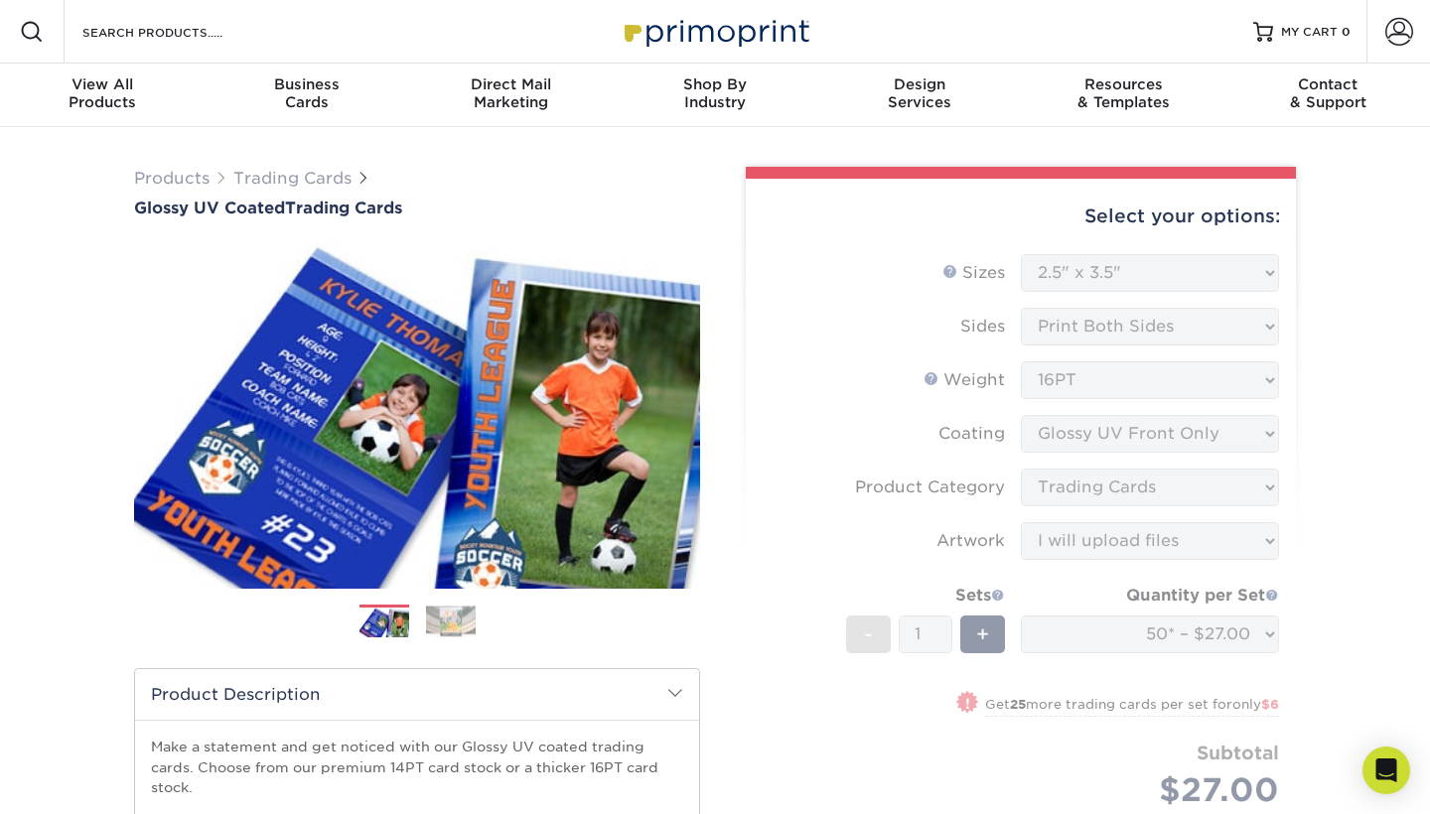
scroll to position [0, 0]
